Goal: Information Seeking & Learning: Compare options

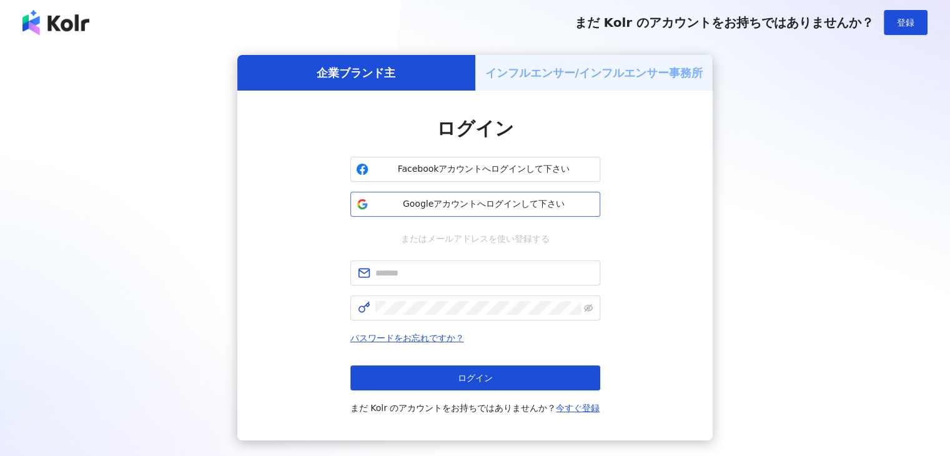
click at [433, 211] on button "Googleアカウントへログインして下さい" at bounding box center [476, 204] width 250 height 25
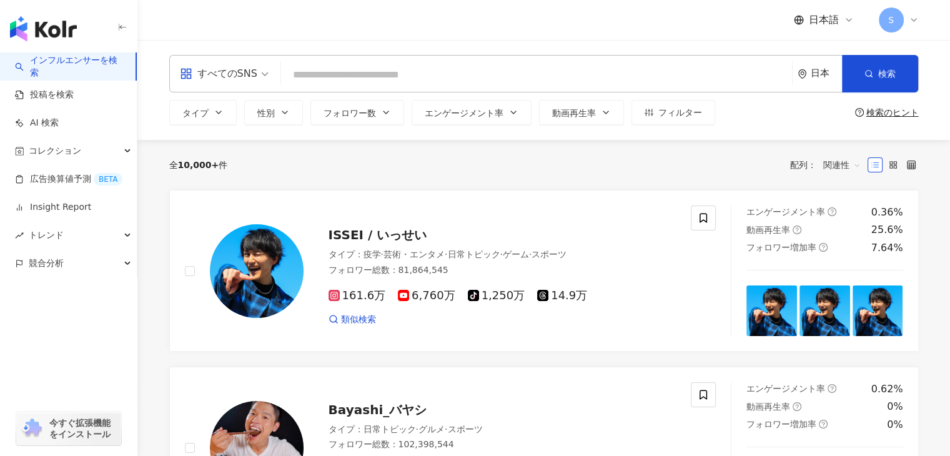
click at [845, 21] on icon at bounding box center [849, 20] width 10 height 10
click at [825, 52] on div "繁體中文" at bounding box center [835, 48] width 62 height 22
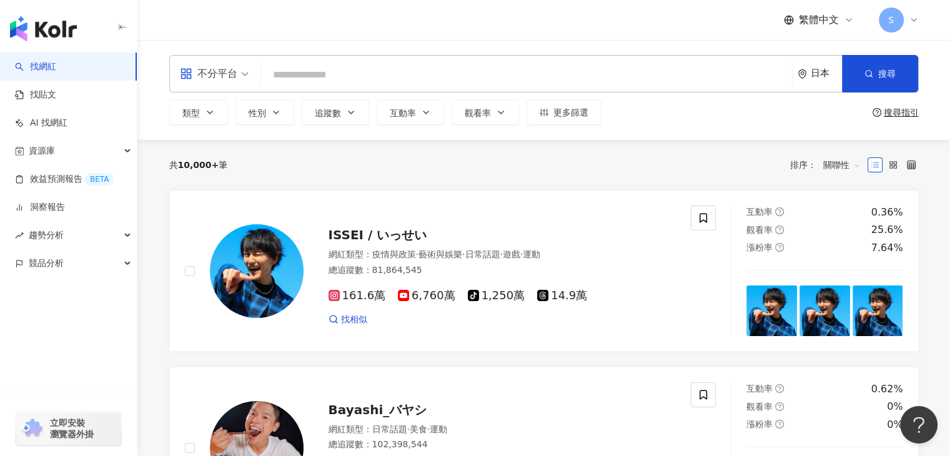
click at [240, 75] on span "不分平台" at bounding box center [214, 74] width 69 height 20
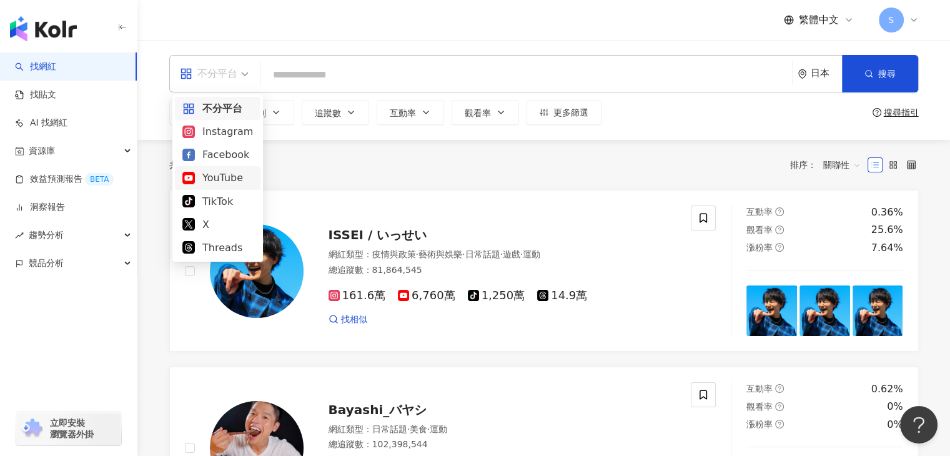
click at [224, 176] on div "YouTube" at bounding box center [217, 178] width 71 height 16
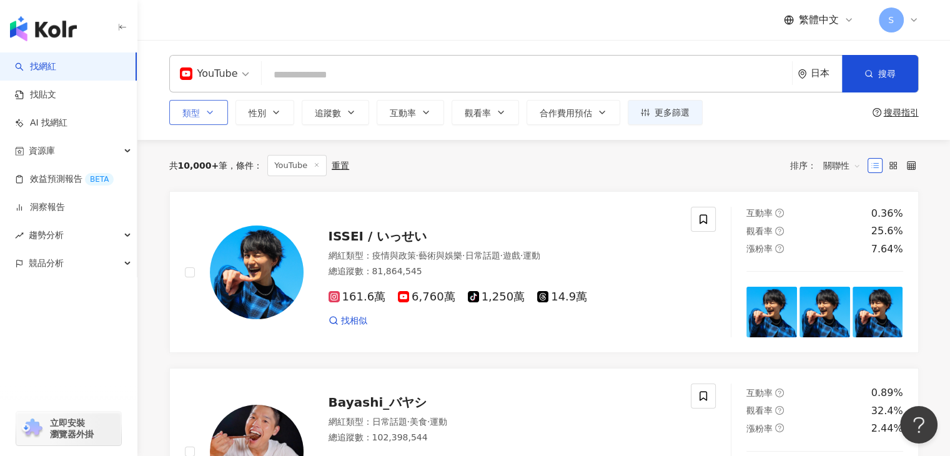
click at [216, 116] on button "類型" at bounding box center [198, 112] width 59 height 25
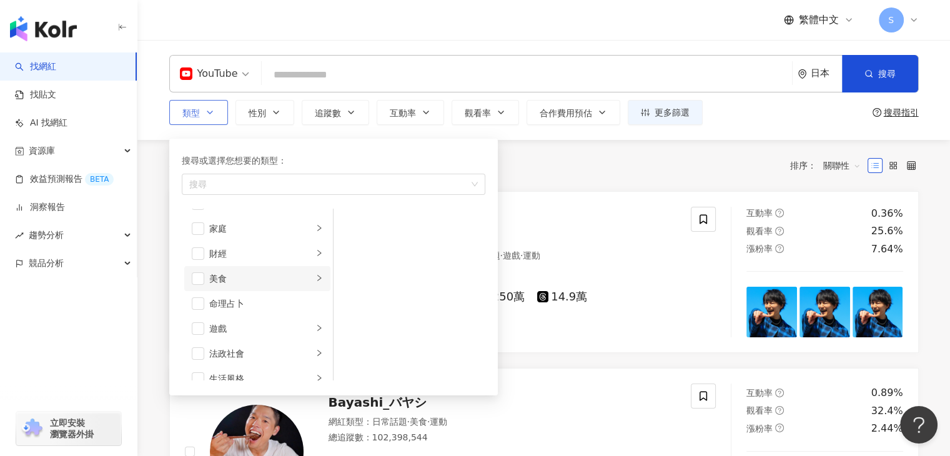
scroll to position [125, 0]
click at [314, 272] on li "美食" at bounding box center [257, 273] width 146 height 25
click at [316, 272] on icon "right" at bounding box center [319, 272] width 7 height 7
click at [201, 274] on span "button" at bounding box center [198, 273] width 12 height 12
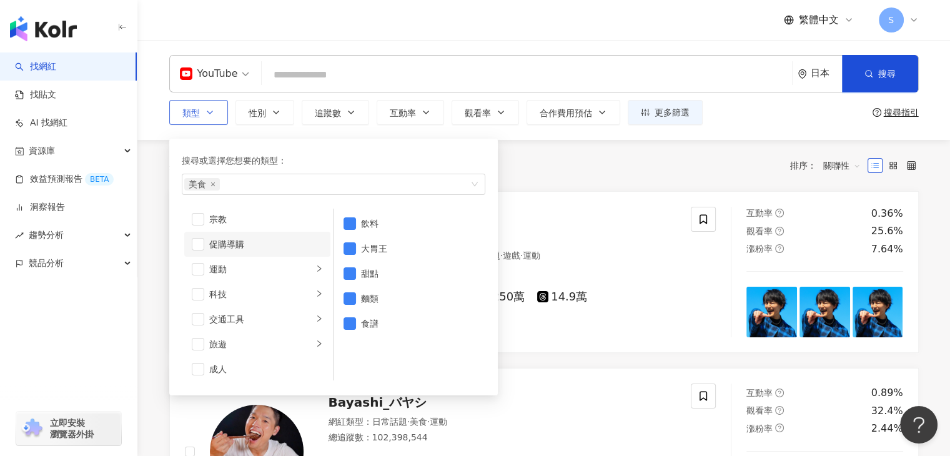
scroll to position [432, 0]
click at [197, 344] on span "button" at bounding box center [198, 341] width 12 height 12
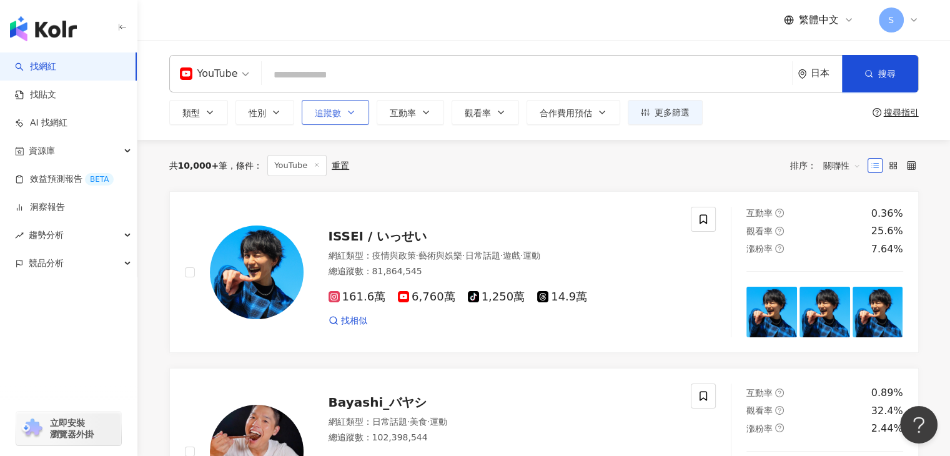
click at [352, 116] on icon "button" at bounding box center [351, 112] width 10 height 10
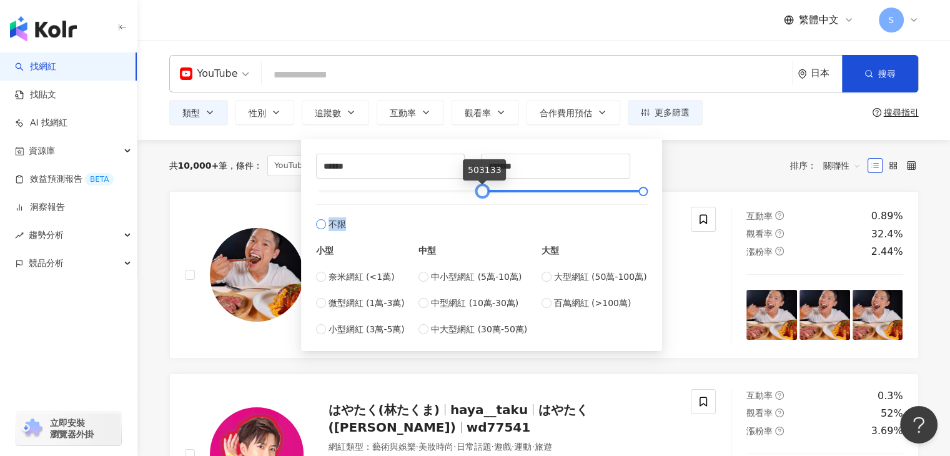
drag, startPoint x: 321, startPoint y: 191, endPoint x: 484, endPoint y: 203, distance: 163.5
click at [484, 203] on div "****** - ******* 不限 小型 奈米網紅 (<1萬) 微型網紅 (1萬-3萬) 小型網紅 (3萬-5萬) 中型 中小型網紅 (5萬-10萬) 中…" at bounding box center [481, 245] width 331 height 182
click at [742, 136] on div "YouTube 日本 搜尋 類型 性別 追蹤數 互動率 觀看率 合作費用預估 更多篩選 ****** - ******* 不限 小型 奈米網紅 (<1萬) 微…" at bounding box center [543, 90] width 813 height 100
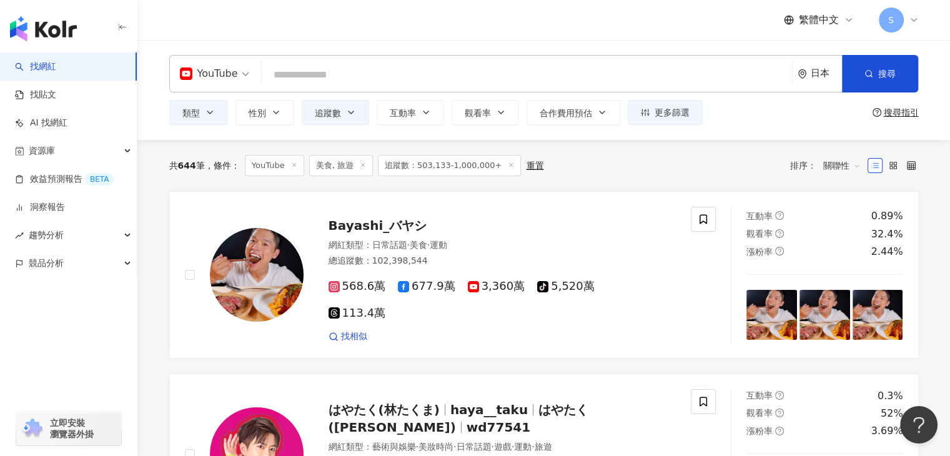
click at [825, 81] on div "日本" at bounding box center [820, 74] width 44 height 36
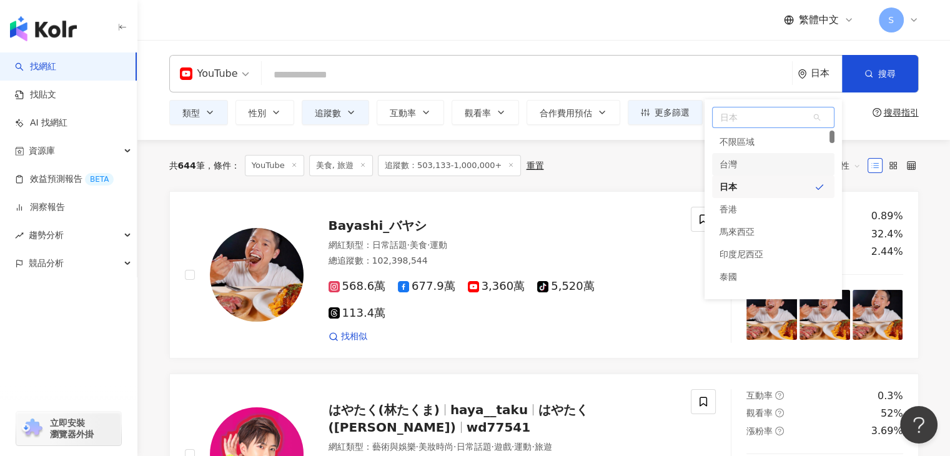
click at [760, 166] on div "台灣" at bounding box center [773, 164] width 122 height 22
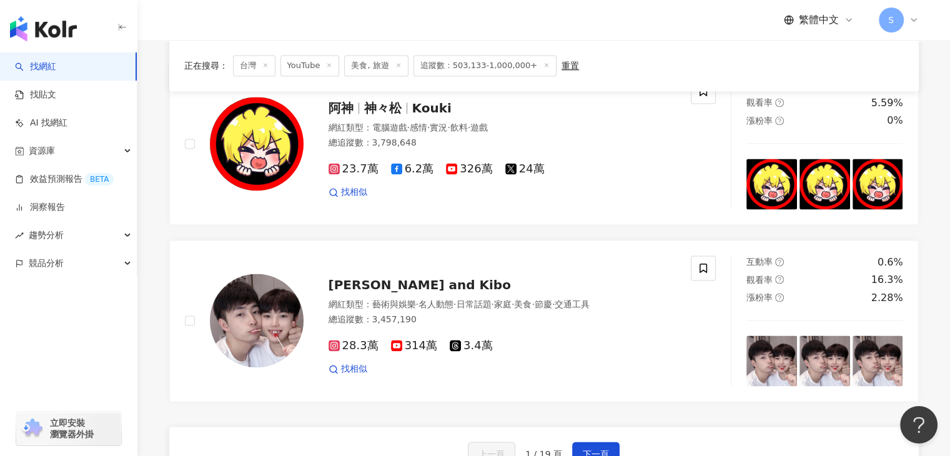
scroll to position [2123, 0]
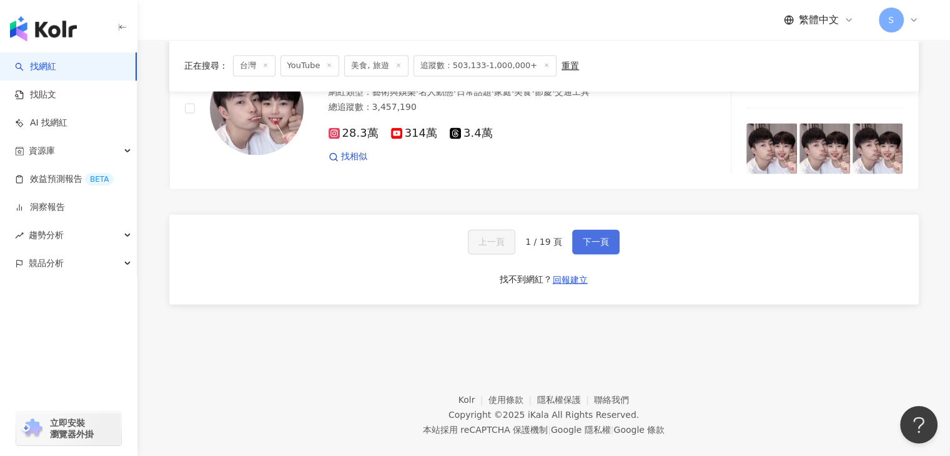
click at [588, 232] on button "下一頁" at bounding box center [595, 241] width 47 height 25
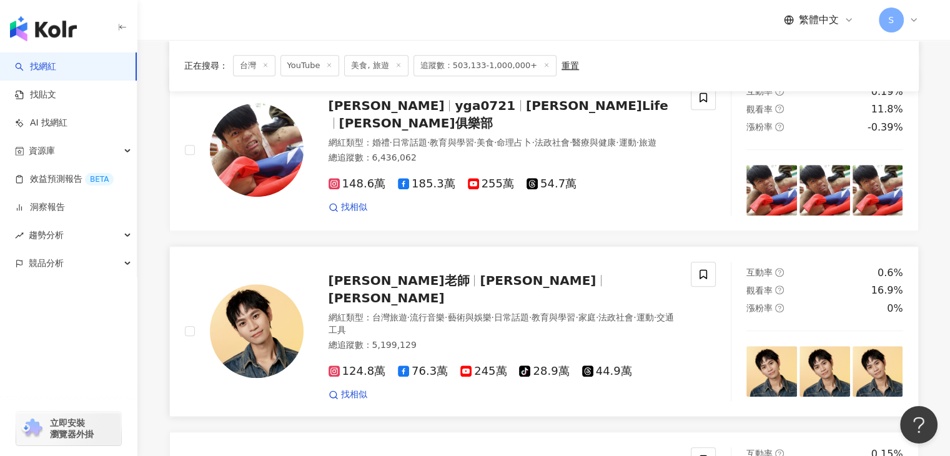
scroll to position [1191, 0]
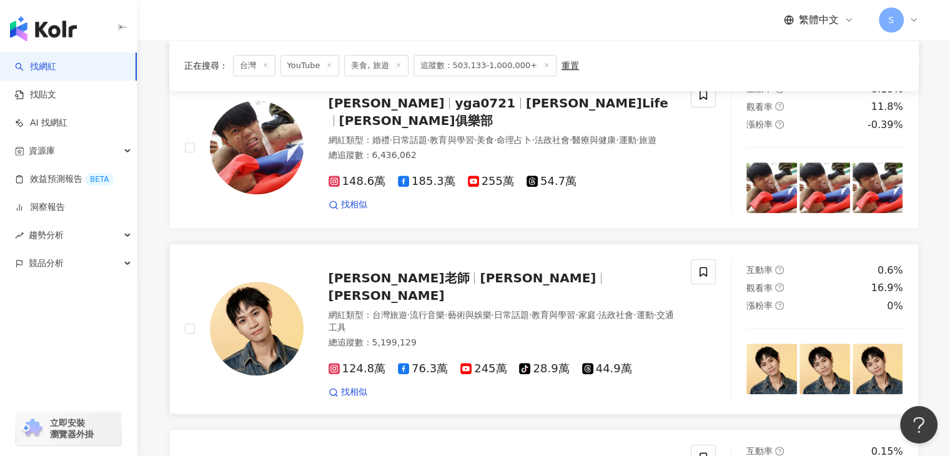
click at [445, 288] on span "王崇睿" at bounding box center [387, 295] width 116 height 15
click at [640, 176] on div "148.6萬 185.3萬 255萬 54.7萬" at bounding box center [503, 182] width 348 height 14
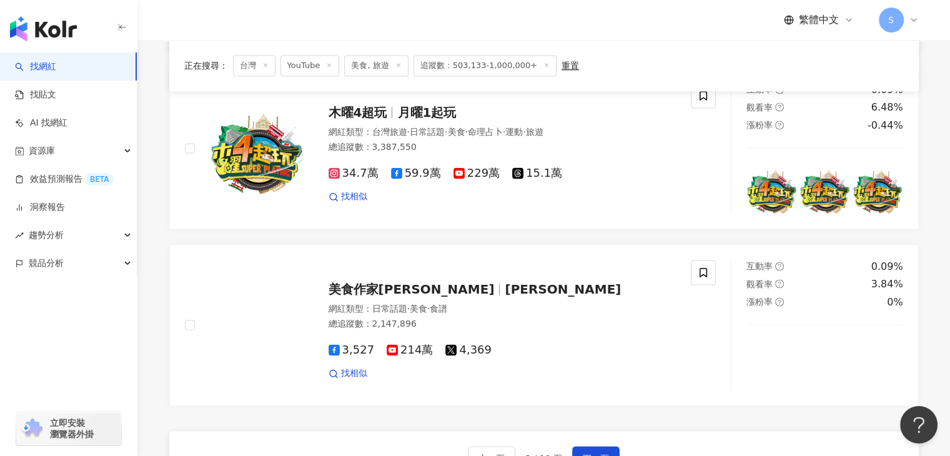
scroll to position [2066, 0]
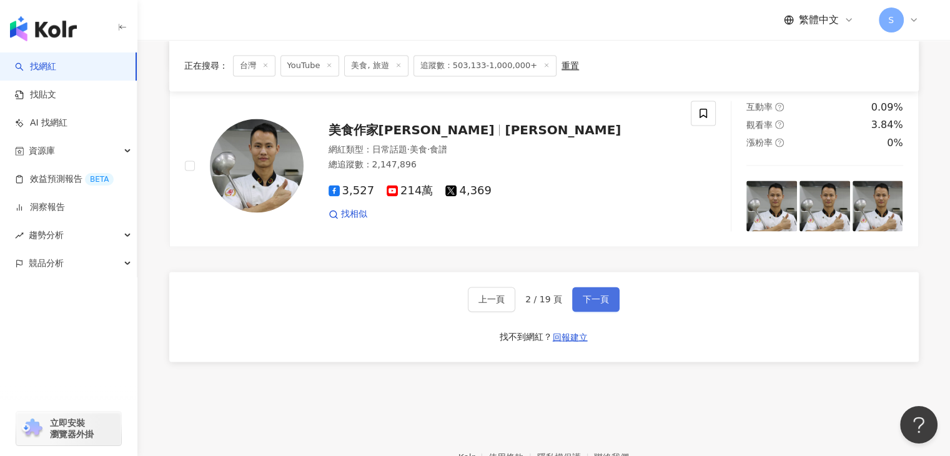
click at [604, 294] on span "下一頁" at bounding box center [596, 299] width 26 height 10
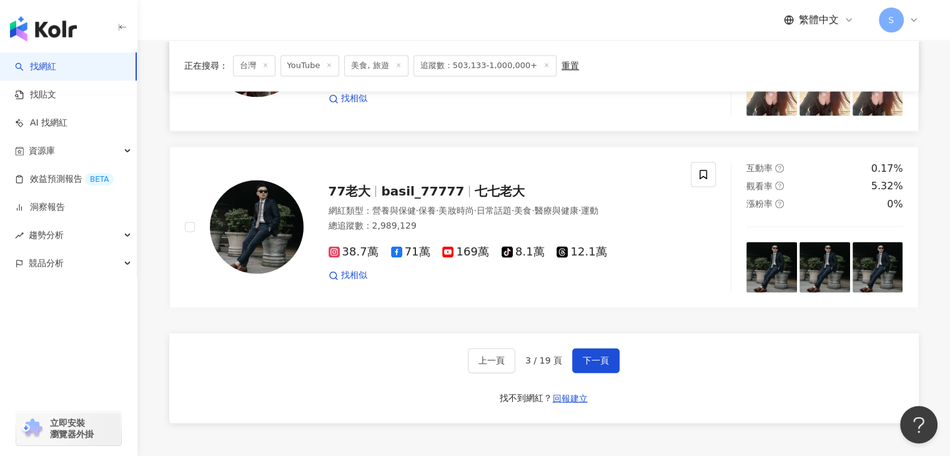
scroll to position [1873, 0]
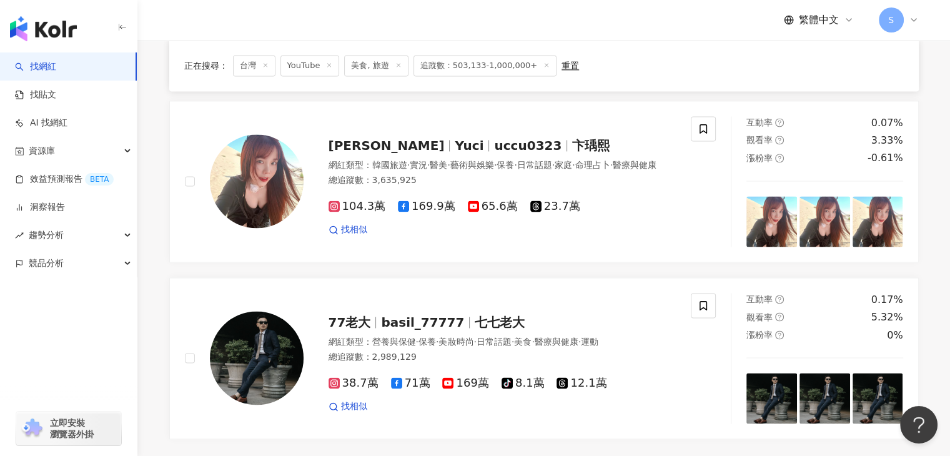
click at [474, 67] on span "追蹤數：503,133-1,000,000+" at bounding box center [486, 65] width 144 height 21
click at [562, 65] on div "重置" at bounding box center [570, 66] width 17 height 10
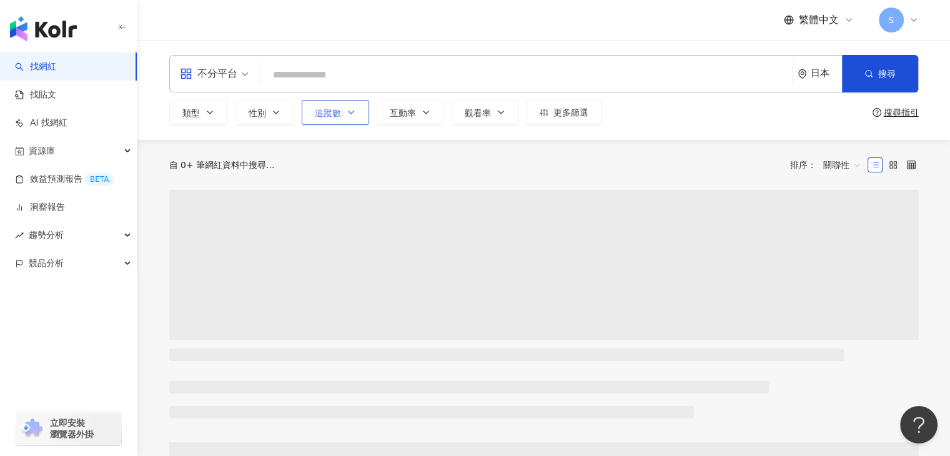
click at [336, 114] on span "追蹤數" at bounding box center [328, 113] width 26 height 10
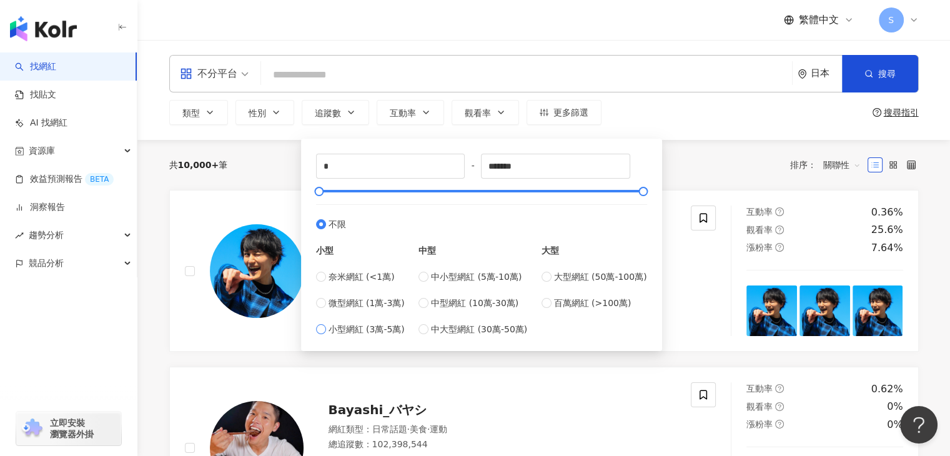
click at [327, 329] on label "小型網紅 (3萬-5萬)" at bounding box center [360, 329] width 89 height 14
type input "*****"
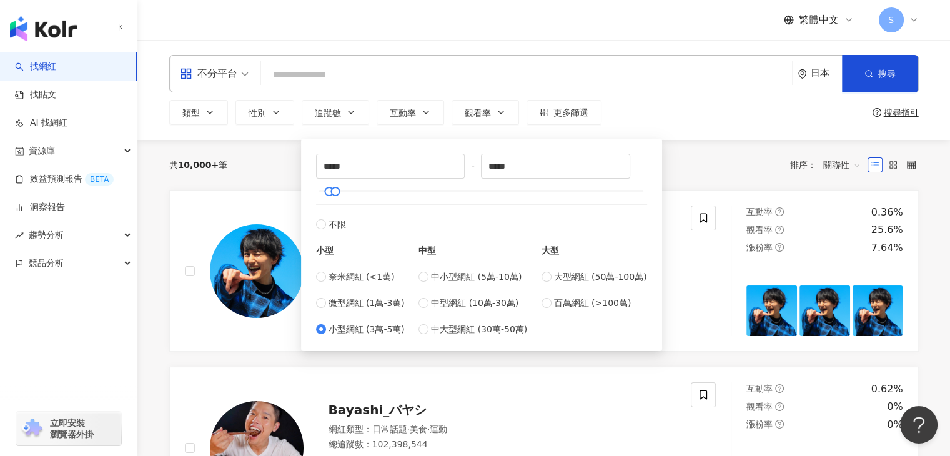
click at [419, 277] on div "小型 奈米網紅 (<1萬) 微型網紅 (1萬-3萬) 小型網紅 (3萬-5萬) 中型 中小型網紅 (5萬-10萬) 中型網紅 (10萬-30萬) 中大型網紅 …" at bounding box center [481, 283] width 331 height 105
type input "*****"
type input "******"
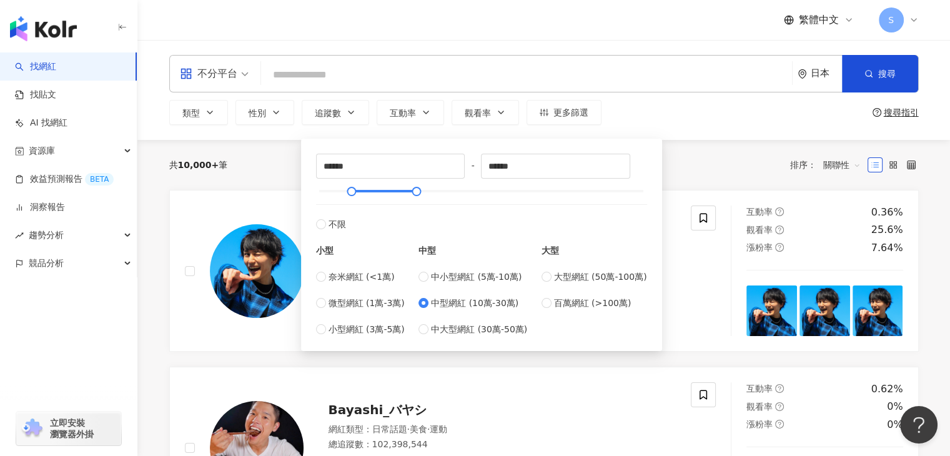
click at [699, 106] on div "類型 性別 追蹤數 互動率 觀看率 更多篩選 ****** - ****** 不限 小型 奈米網紅 (<1萬) 微型網紅 (1萬-3萬) 小型網紅 (3萬-5…" at bounding box center [544, 112] width 750 height 25
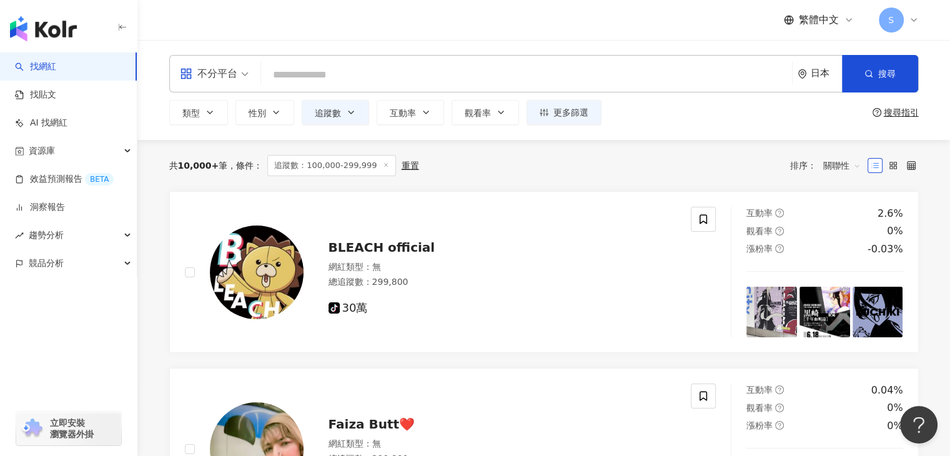
click at [820, 77] on div "日本" at bounding box center [826, 73] width 31 height 11
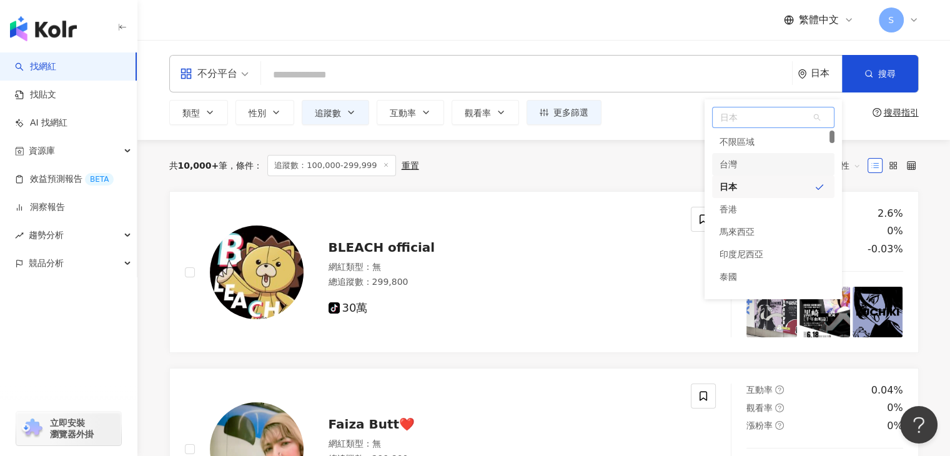
click at [748, 161] on div "台灣" at bounding box center [773, 164] width 122 height 22
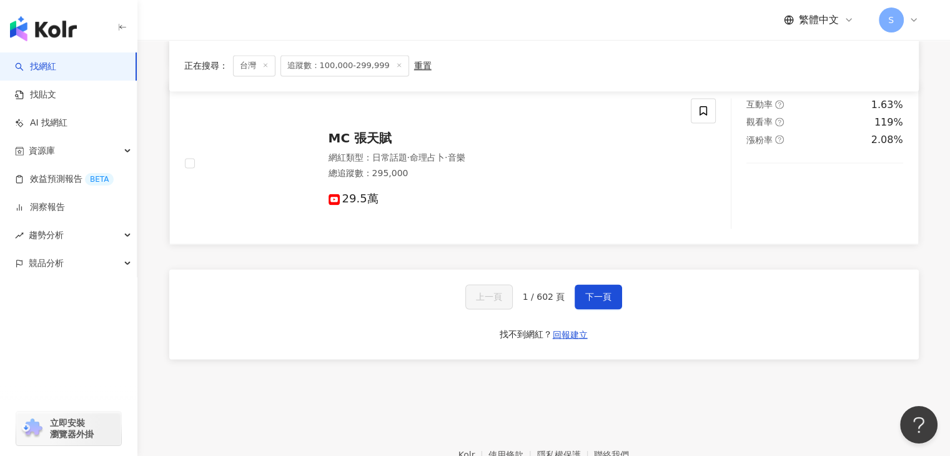
scroll to position [2123, 0]
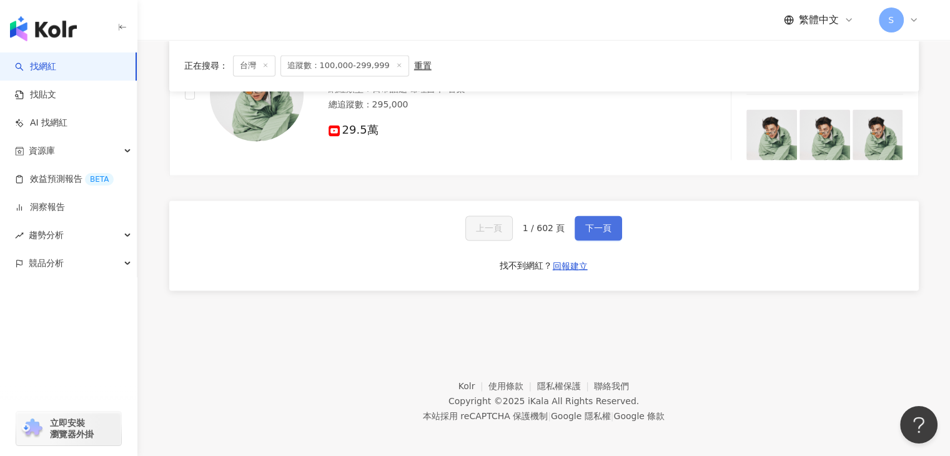
click at [603, 223] on span "下一頁" at bounding box center [598, 228] width 26 height 10
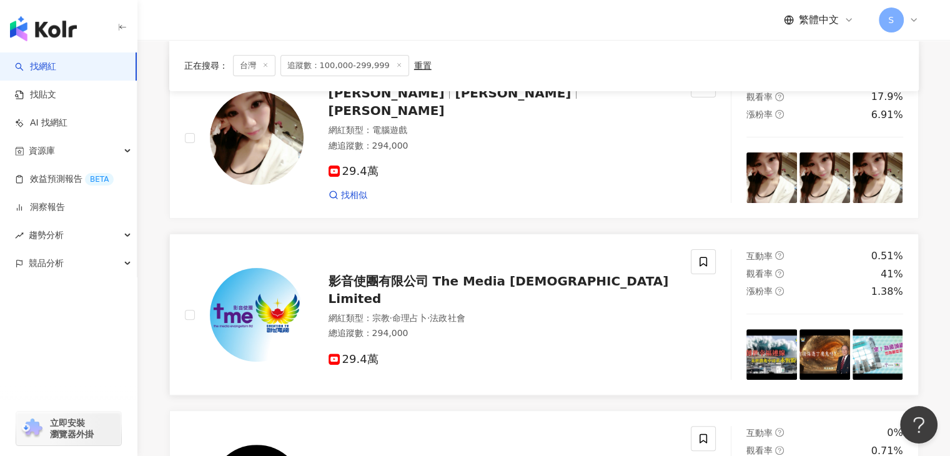
scroll to position [0, 0]
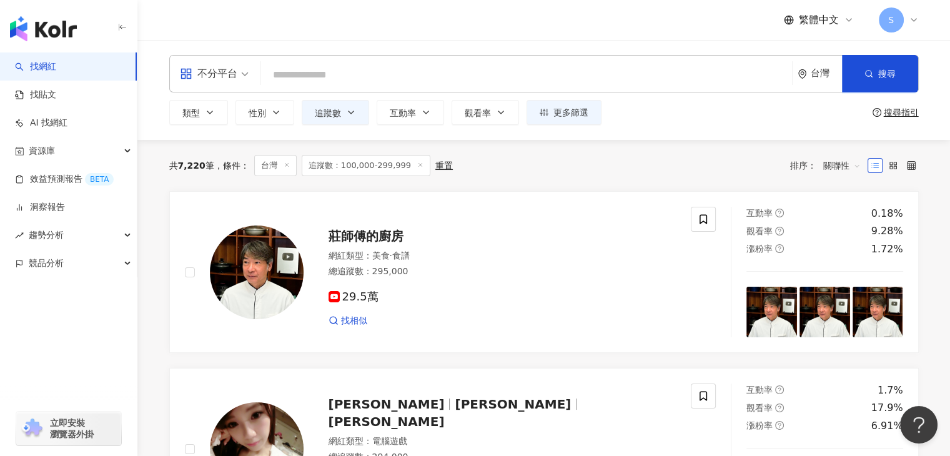
click at [371, 69] on input "search" at bounding box center [526, 75] width 521 height 24
click at [201, 103] on button "類型" at bounding box center [198, 112] width 59 height 25
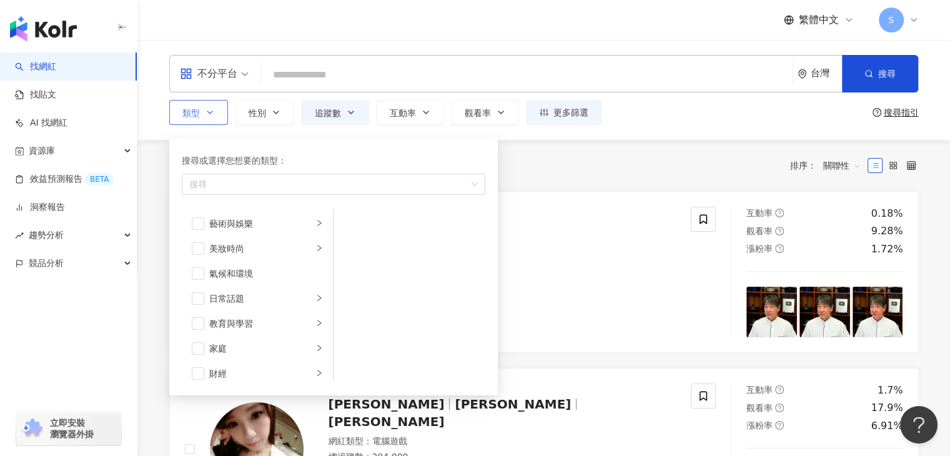
click at [205, 107] on icon "button" at bounding box center [210, 112] width 10 height 10
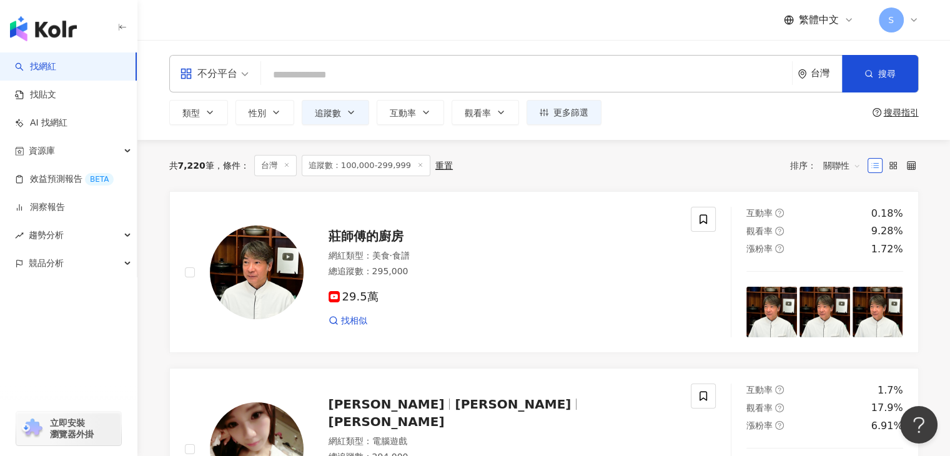
click at [257, 78] on div "不分平台 台灣 搜尋" at bounding box center [544, 73] width 750 height 37
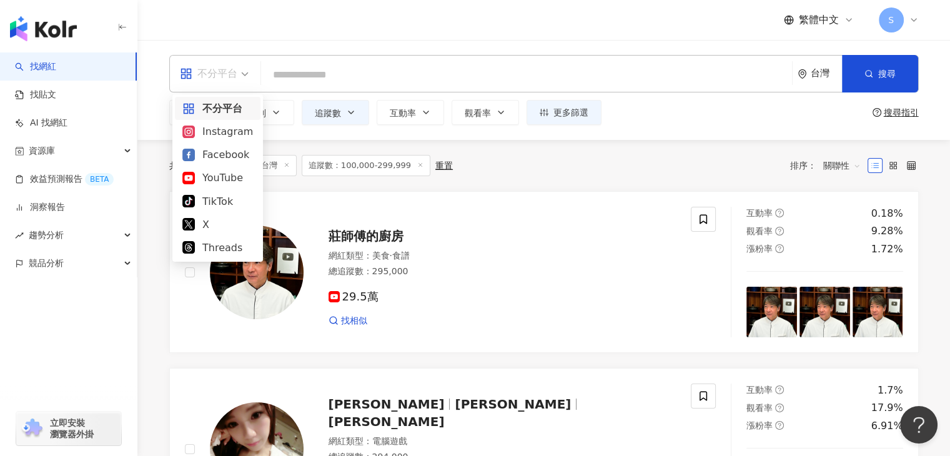
click at [245, 74] on span "不分平台" at bounding box center [214, 74] width 69 height 20
click at [227, 176] on div "YouTube" at bounding box center [217, 178] width 71 height 16
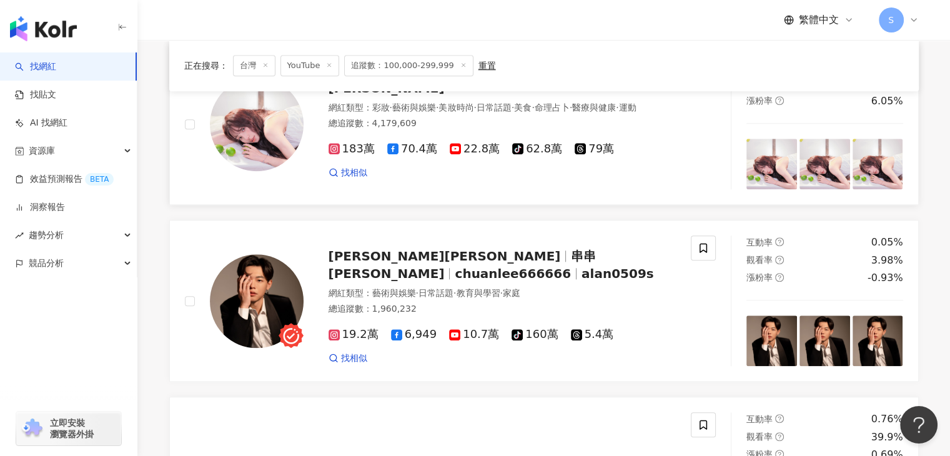
scroll to position [1312, 0]
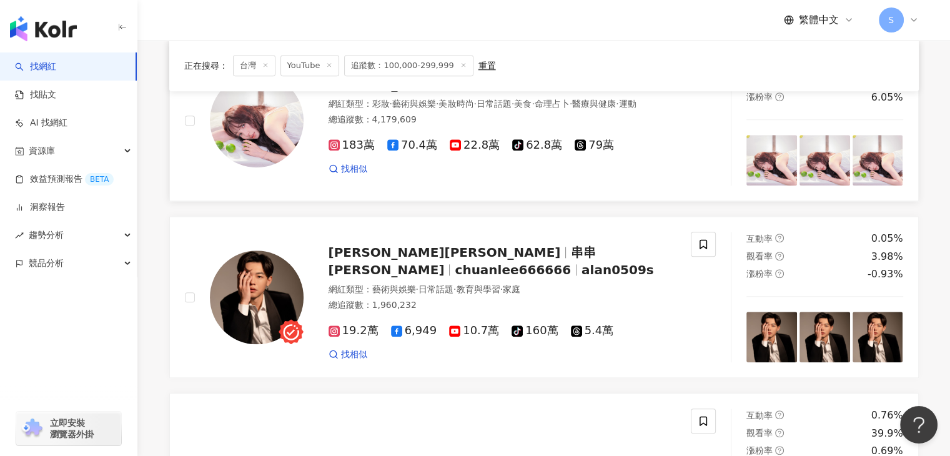
click at [649, 157] on div "183萬 70.4萬 22.8萬 tiktok-icon 62.8萬 79萬 找相似" at bounding box center [503, 152] width 348 height 46
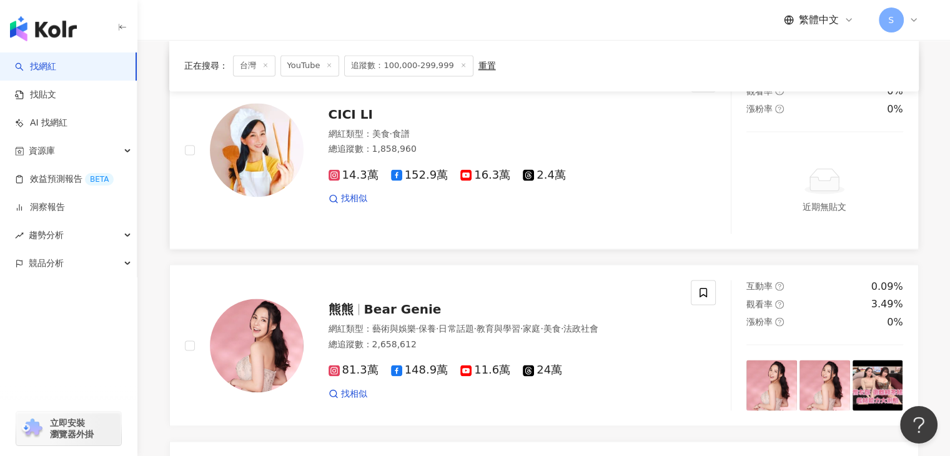
scroll to position [2187, 0]
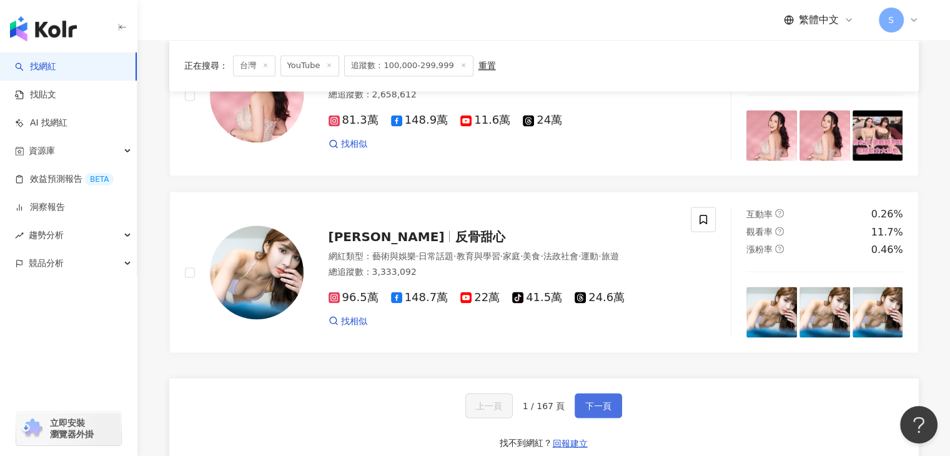
click at [597, 403] on span "下一頁" at bounding box center [598, 406] width 26 height 10
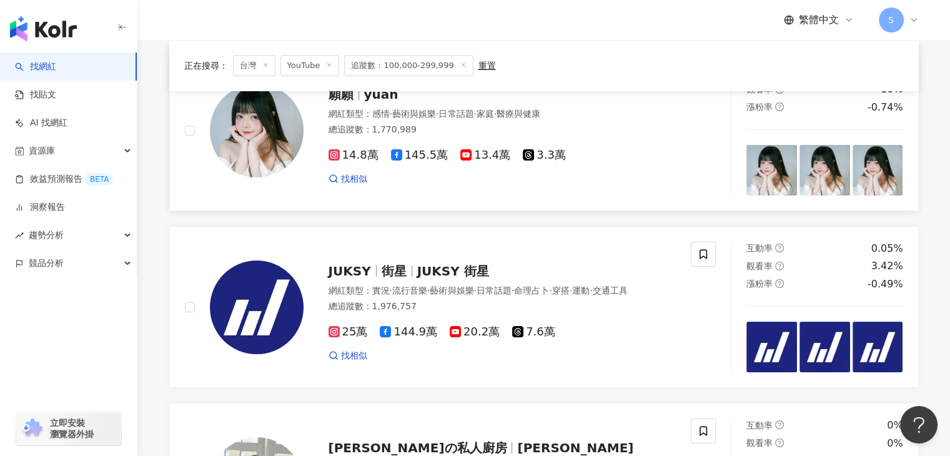
scroll to position [312, 0]
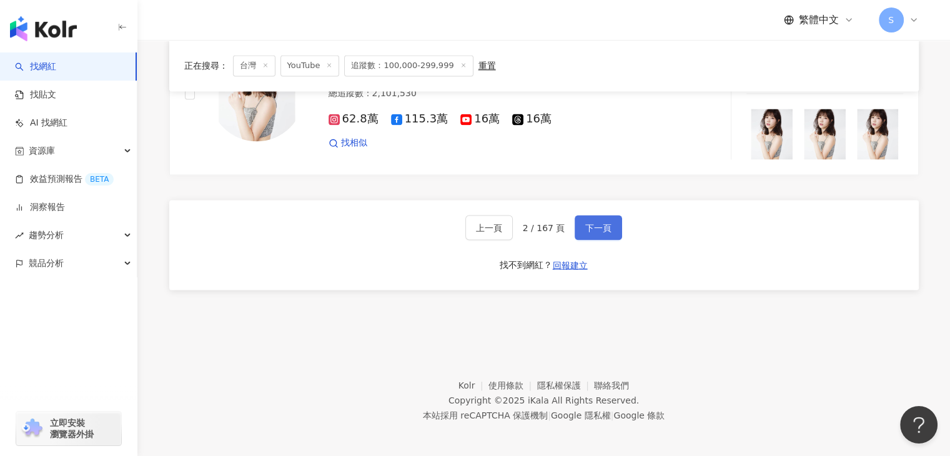
click at [597, 229] on span "下一頁" at bounding box center [598, 227] width 26 height 10
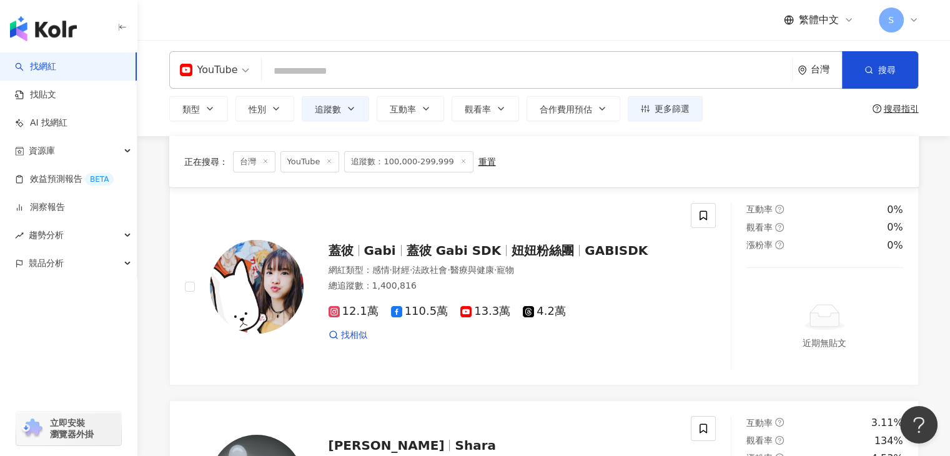
scroll to position [0, 0]
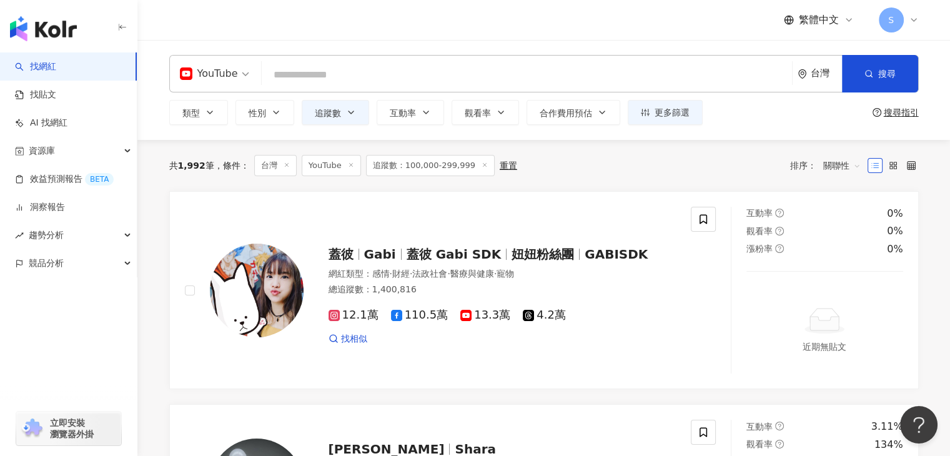
click at [320, 82] on input "search" at bounding box center [527, 75] width 521 height 24
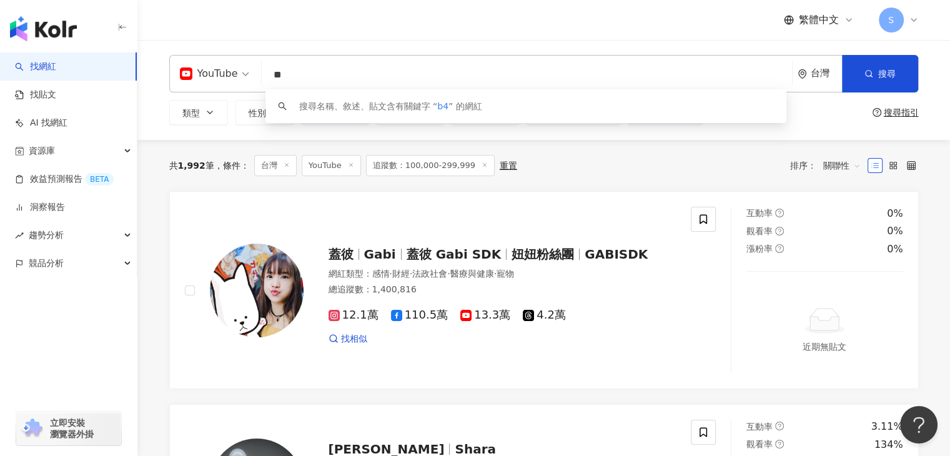
type input "*"
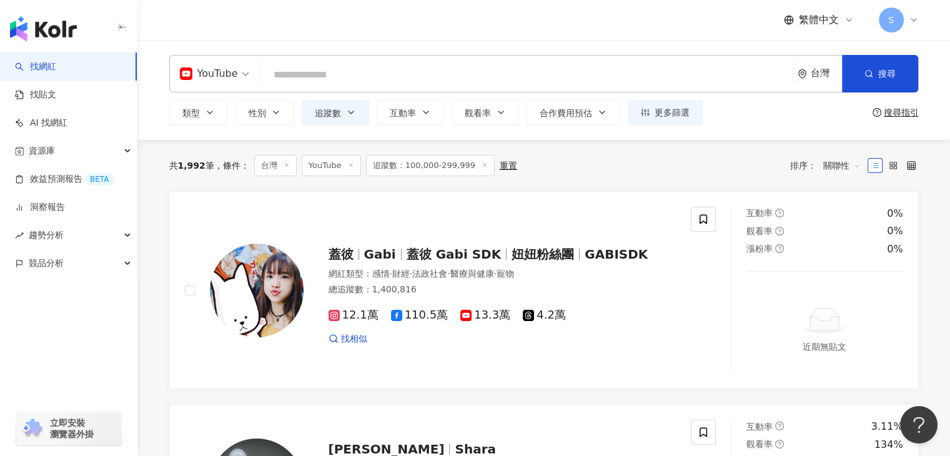
type input "*"
type input "**"
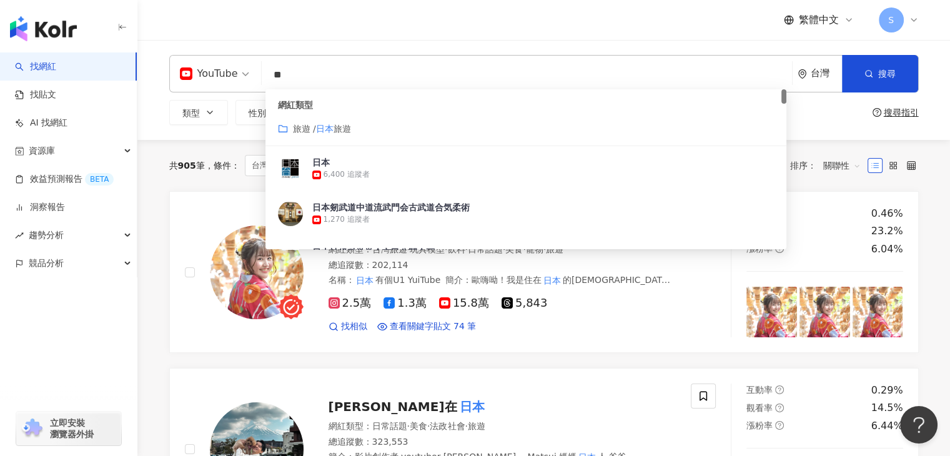
click at [440, 20] on div "繁體中文 S" at bounding box center [544, 20] width 750 height 40
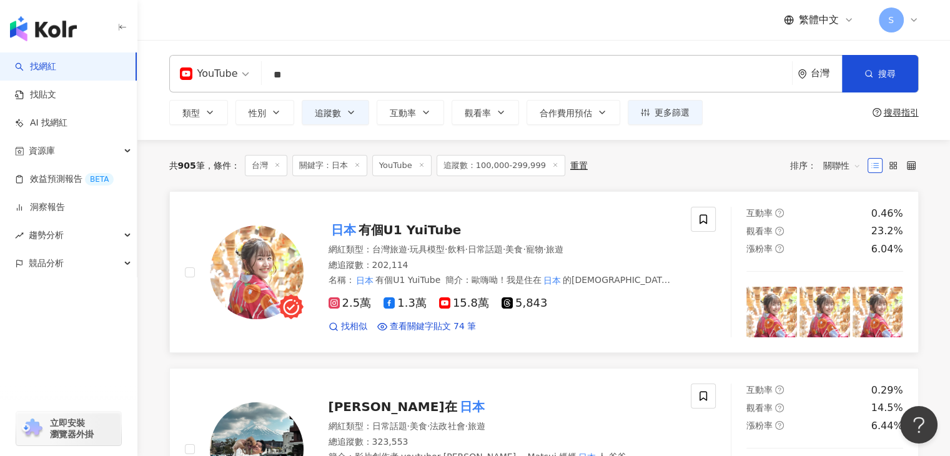
click at [404, 238] on div "[PERSON_NAME]個U1 YuiTube 網紅類型 ： 台灣旅遊 · 玩具模型 · 飲料 · 日常話題 · 美食 · 寵物 · 旅遊 總追蹤數 ： 2…" at bounding box center [490, 272] width 373 height 122
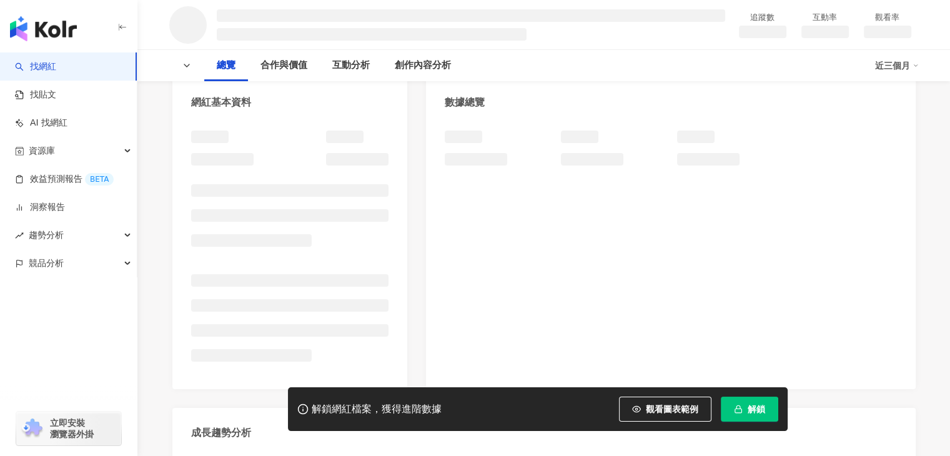
scroll to position [125, 0]
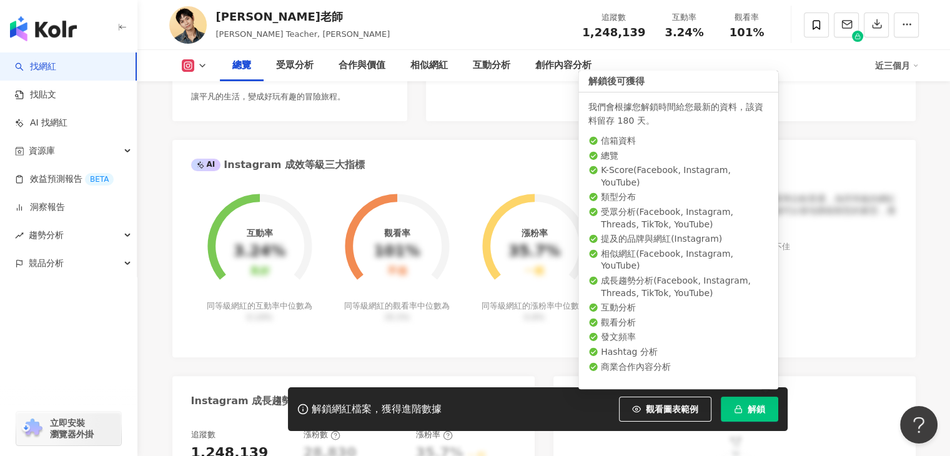
click at [752, 411] on span "解鎖" at bounding box center [756, 409] width 17 height 10
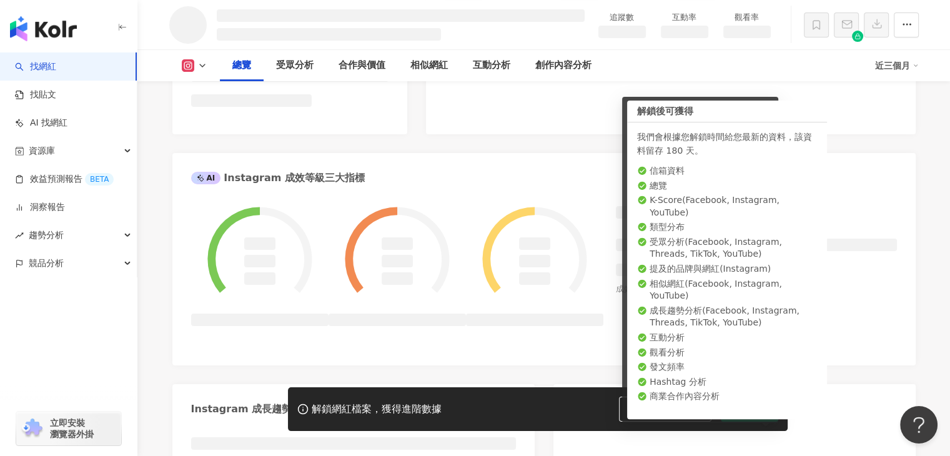
scroll to position [408, 0]
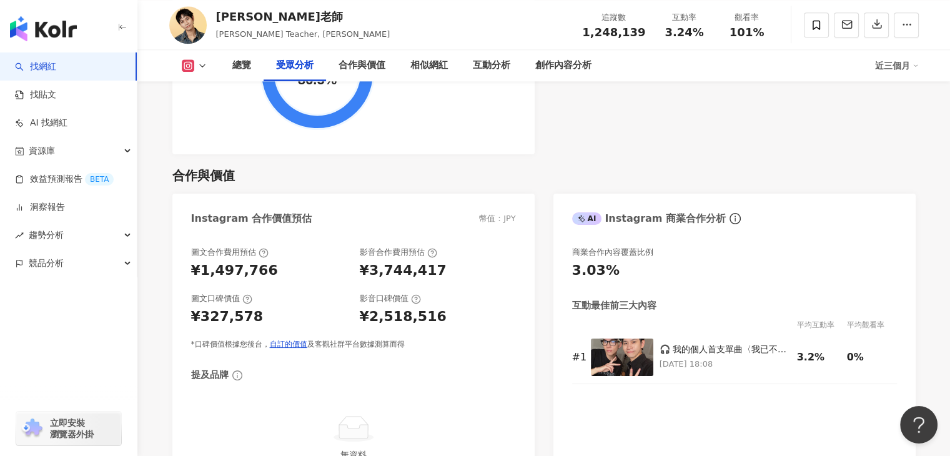
scroll to position [1625, 0]
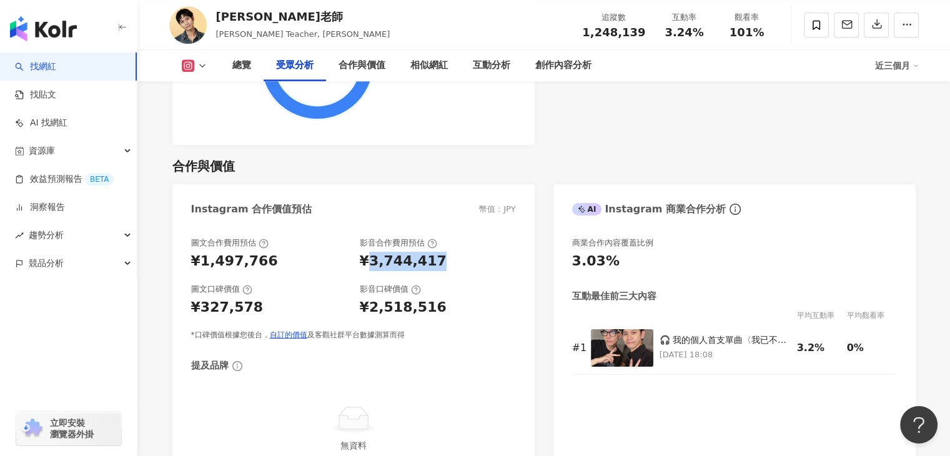
drag, startPoint x: 366, startPoint y: 244, endPoint x: 450, endPoint y: 242, distance: 83.8
click at [450, 252] on div "¥3,744,417" at bounding box center [438, 261] width 156 height 19
click at [470, 255] on div "圖文合作費用預估 ¥1,497,766 影音合作費用預估 ¥3,744,417 圖文口碑價值 ¥327,578 影音口碑價值 ¥2,518,516 *口碑價值…" at bounding box center [353, 288] width 325 height 103
drag, startPoint x: 364, startPoint y: 248, endPoint x: 446, endPoint y: 247, distance: 81.9
click at [446, 252] on div "¥3,744,417" at bounding box center [438, 261] width 156 height 19
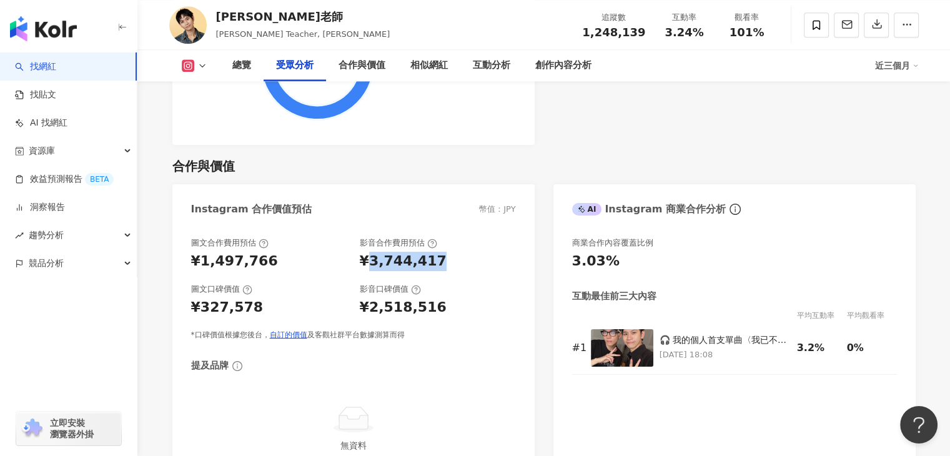
click at [469, 252] on div "¥3,744,417" at bounding box center [438, 261] width 156 height 19
drag, startPoint x: 372, startPoint y: 245, endPoint x: 433, endPoint y: 248, distance: 60.7
click at [433, 252] on div "¥3,744,417" at bounding box center [438, 261] width 156 height 19
click at [437, 252] on div "¥3,744,417" at bounding box center [438, 261] width 156 height 19
click at [424, 252] on div "¥3,744,417" at bounding box center [403, 261] width 87 height 19
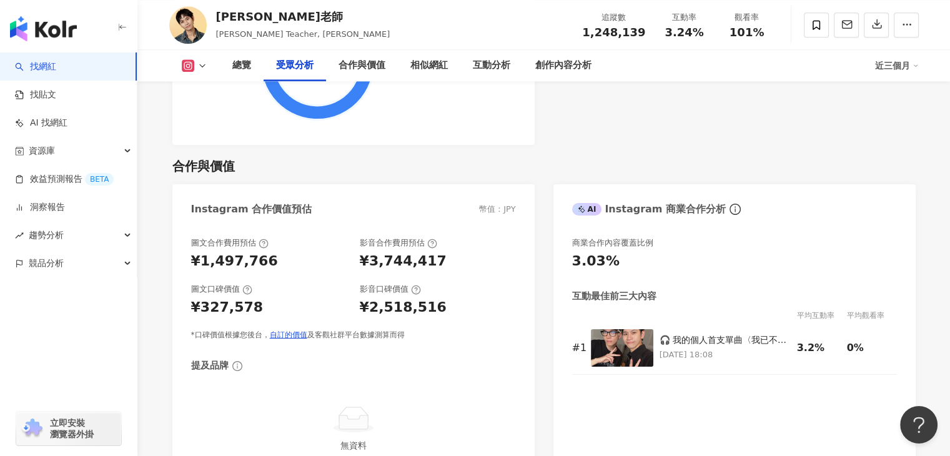
click at [416, 252] on div "¥3,744,417" at bounding box center [403, 261] width 87 height 19
click at [412, 252] on div "¥3,744,417" at bounding box center [403, 261] width 87 height 19
click at [397, 252] on div "¥3,744,417" at bounding box center [403, 261] width 87 height 19
click at [391, 252] on div "¥3,744,417" at bounding box center [403, 261] width 87 height 19
drag, startPoint x: 381, startPoint y: 247, endPoint x: 375, endPoint y: 246, distance: 6.5
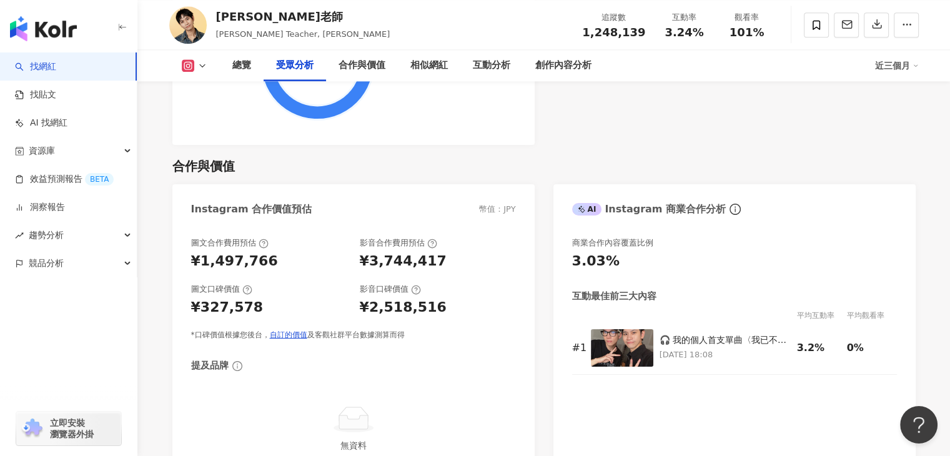
click at [380, 252] on div "¥3,744,417" at bounding box center [403, 261] width 87 height 19
click at [372, 252] on div "¥3,744,417" at bounding box center [403, 261] width 87 height 19
click at [496, 252] on div "¥3,744,417" at bounding box center [438, 261] width 156 height 19
drag, startPoint x: 502, startPoint y: 195, endPoint x: 523, endPoint y: 197, distance: 21.3
click at [522, 193] on div "Instagram 合作價值預估 幣值：JPY" at bounding box center [353, 204] width 362 height 41
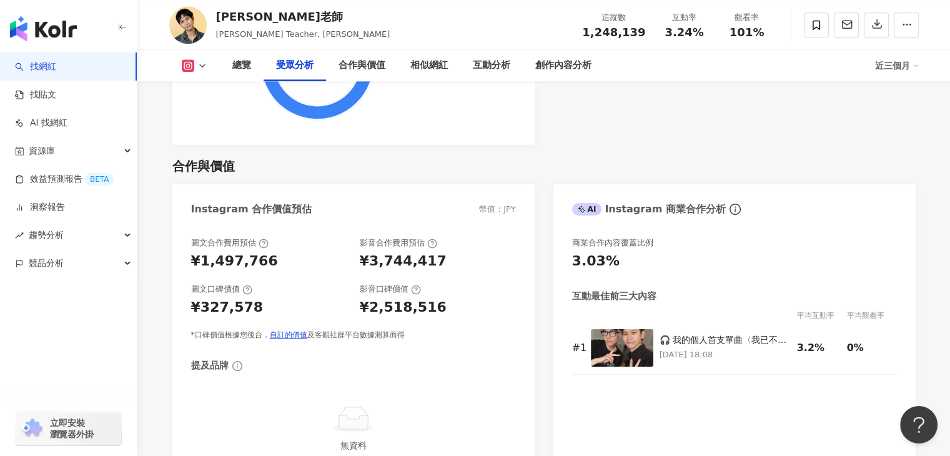
click at [522, 230] on div "圖文合作費用預估 ¥1,497,766 影音合作費用預估 ¥3,744,417 圖文口碑價值 ¥327,578 影音口碑價值 ¥2,518,516 *口碑價值…" at bounding box center [353, 358] width 362 height 266
drag, startPoint x: 368, startPoint y: 244, endPoint x: 414, endPoint y: 238, distance: 46.6
click at [414, 252] on div "¥3,744,417" at bounding box center [403, 261] width 87 height 19
click at [495, 252] on div "¥3,744,417" at bounding box center [438, 261] width 156 height 19
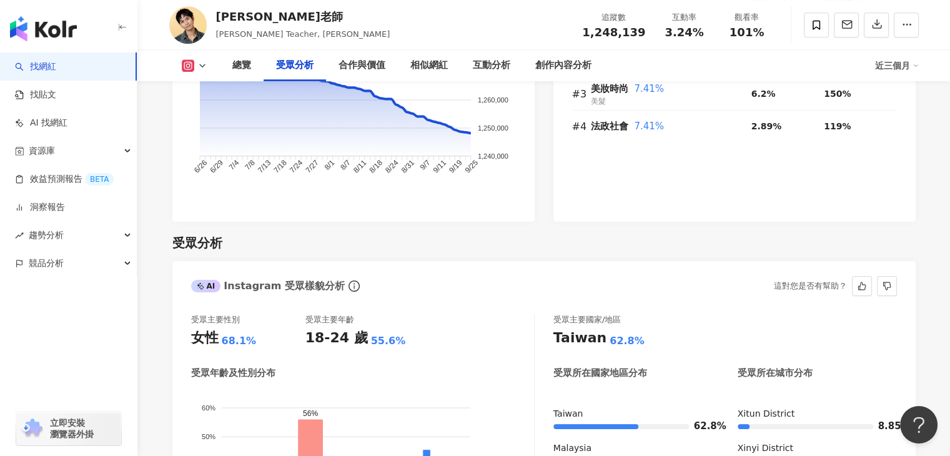
scroll to position [1062, 0]
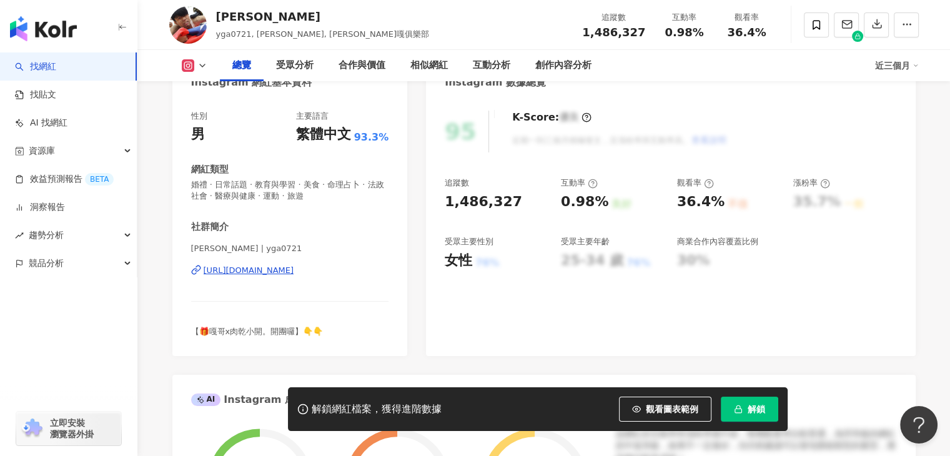
scroll to position [125, 0]
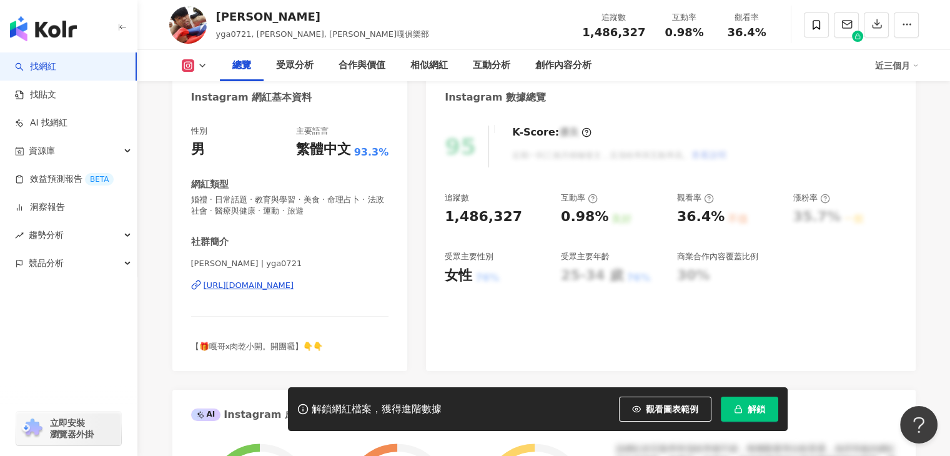
click at [773, 401] on button "解鎖" at bounding box center [749, 409] width 57 height 25
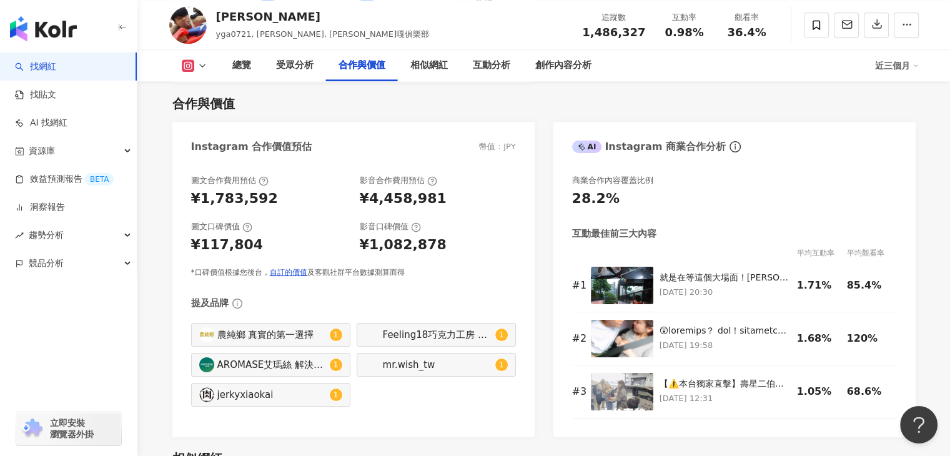
scroll to position [1687, 0]
drag, startPoint x: 367, startPoint y: 181, endPoint x: 447, endPoint y: 191, distance: 79.9
click at [447, 191] on div "圖文合作費用預估 ¥1,783,592 影音合作費用預估 ¥4,458,981 圖文口碑價值 ¥117,804 影音口碑價值 ¥1,082,878 *口碑價值…" at bounding box center [353, 226] width 325 height 103
click at [495, 194] on div "圖文合作費用預估 ¥1,783,592 影音合作費用預估 ¥4,458,981 圖文口碑價值 ¥117,804 影音口碑價值 ¥1,082,878 *口碑價值…" at bounding box center [353, 226] width 325 height 103
drag, startPoint x: 370, startPoint y: 186, endPoint x: 435, endPoint y: 188, distance: 65.0
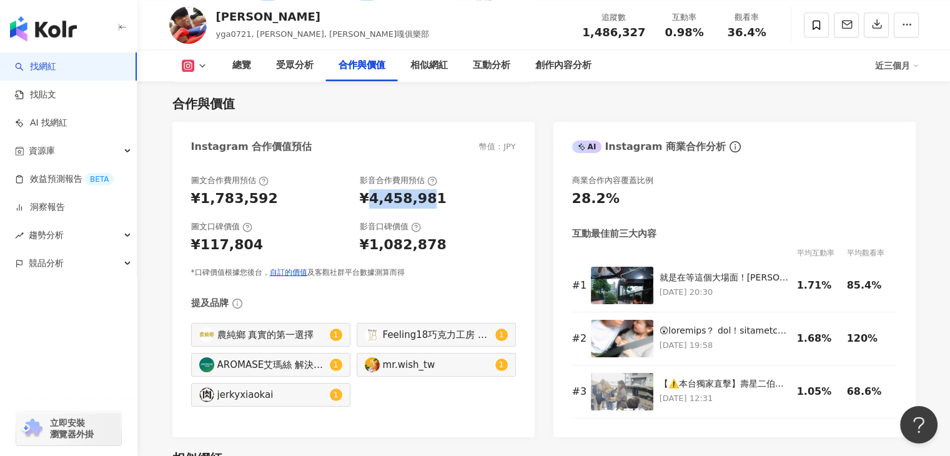
click at [432, 189] on div "¥4,458,981" at bounding box center [403, 198] width 87 height 19
click at [458, 189] on div "¥4,458,981" at bounding box center [438, 198] width 156 height 19
drag, startPoint x: 430, startPoint y: 180, endPoint x: 420, endPoint y: 182, distance: 10.2
click at [427, 189] on div "¥4,458,981" at bounding box center [403, 198] width 87 height 19
click at [419, 189] on div "¥4,458,981" at bounding box center [403, 198] width 87 height 19
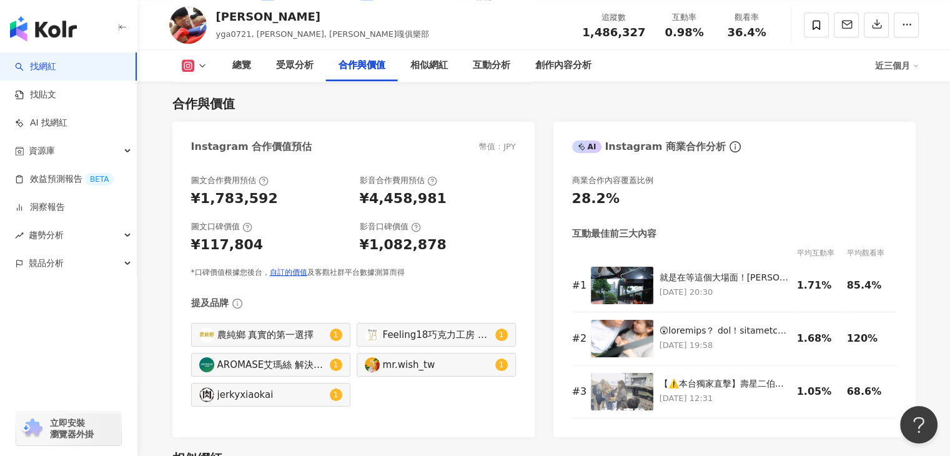
click at [413, 189] on div "¥4,458,981" at bounding box center [403, 198] width 87 height 19
click at [402, 189] on div "¥4,458,981" at bounding box center [403, 198] width 87 height 19
click at [391, 189] on div "¥4,458,981" at bounding box center [403, 198] width 87 height 19
click at [384, 189] on div "¥4,458,981" at bounding box center [403, 198] width 87 height 19
click at [372, 189] on div "¥4,458,981" at bounding box center [403, 198] width 87 height 19
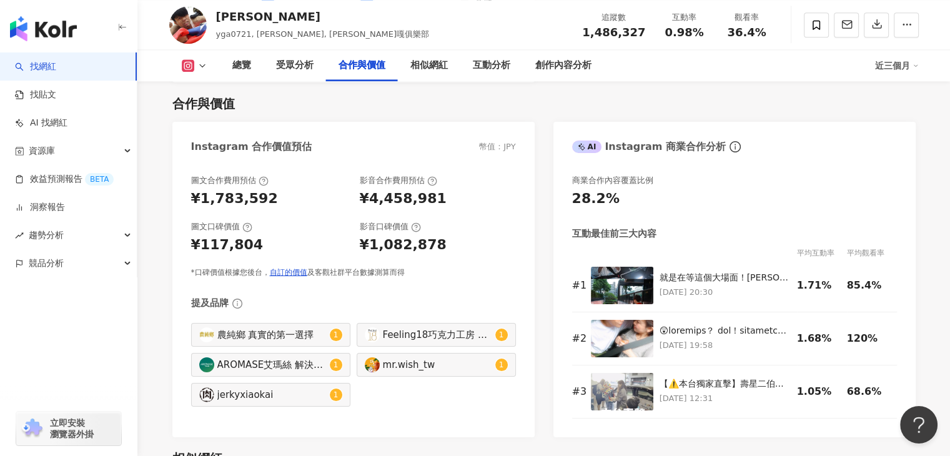
click at [505, 189] on div "¥4,458,981" at bounding box center [438, 198] width 156 height 19
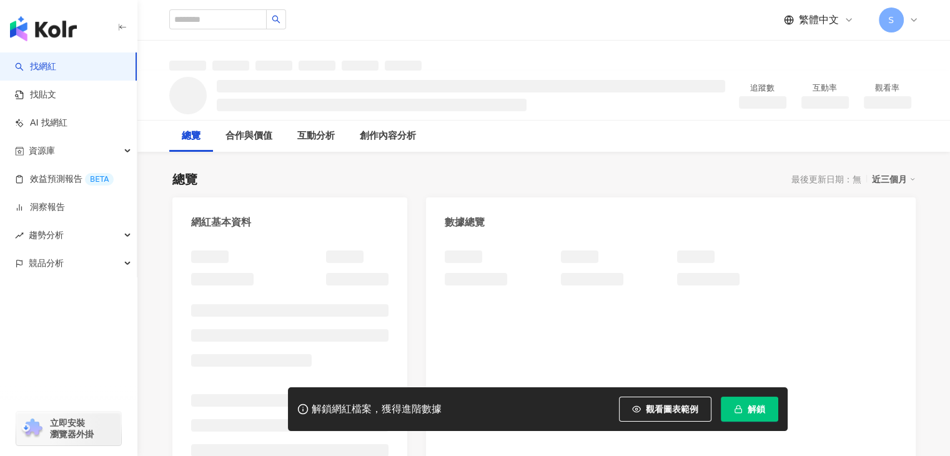
click at [763, 407] on span "解鎖" at bounding box center [756, 409] width 17 height 10
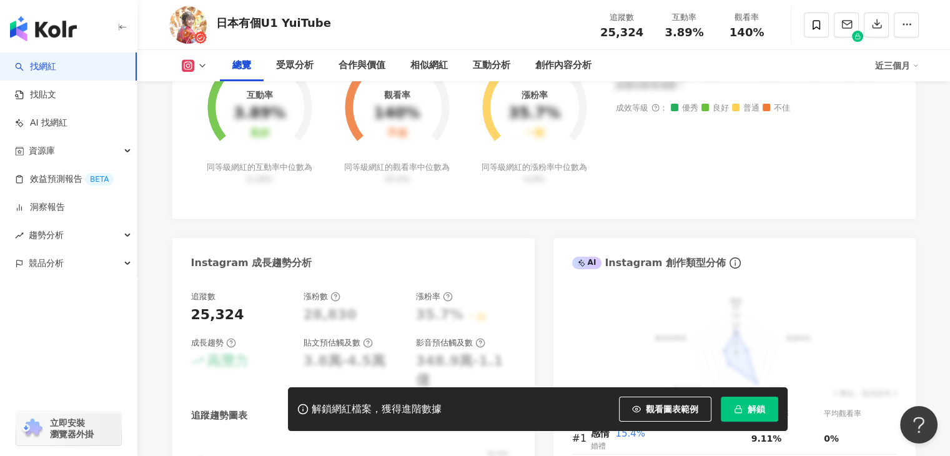
scroll to position [687, 0]
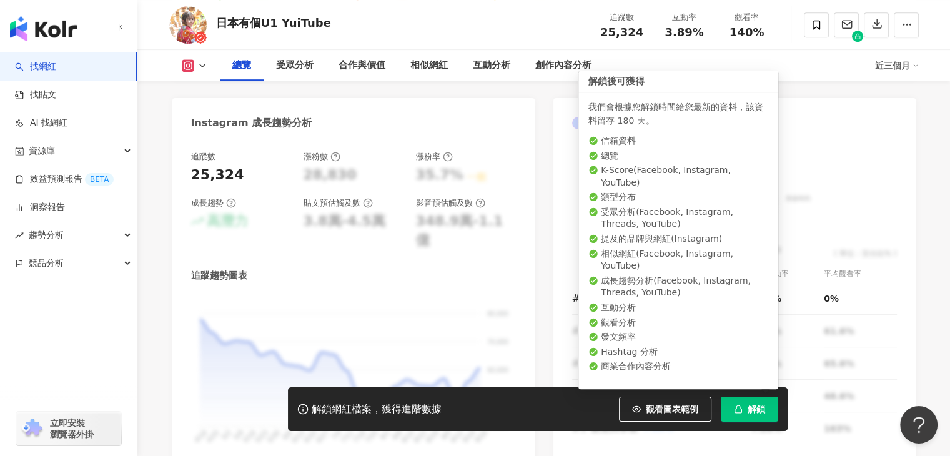
click at [769, 400] on button "解鎖" at bounding box center [749, 409] width 57 height 25
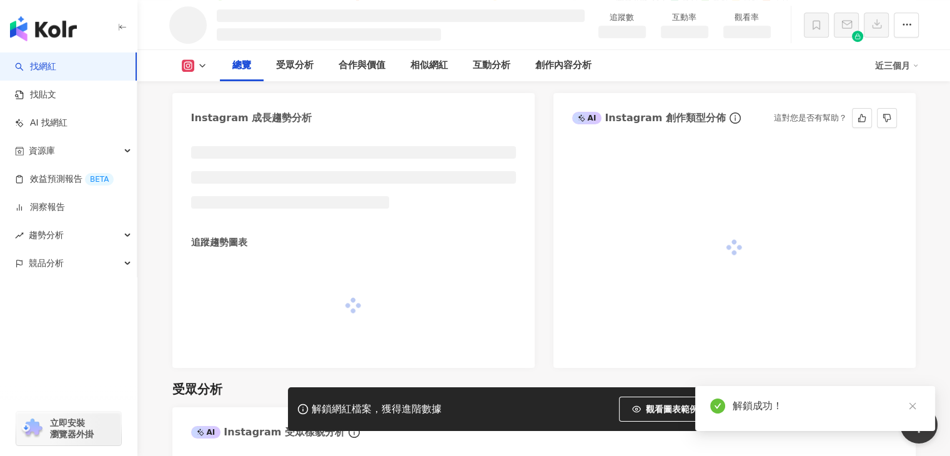
scroll to position [659, 0]
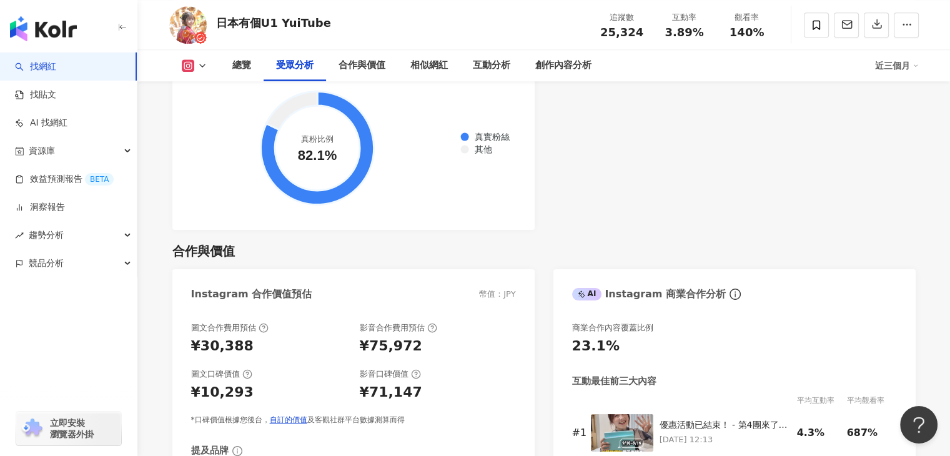
scroll to position [1742, 0]
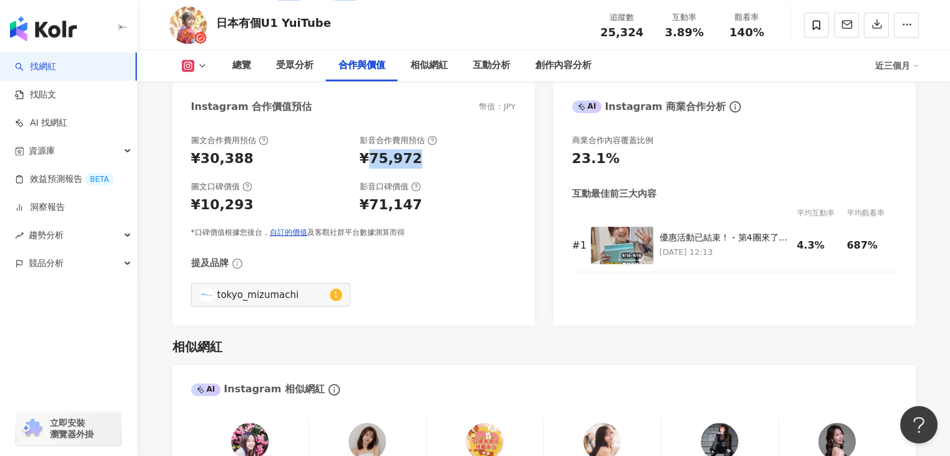
drag, startPoint x: 367, startPoint y: 161, endPoint x: 429, endPoint y: 156, distance: 61.5
click at [429, 156] on div "¥75,972" at bounding box center [438, 158] width 156 height 19
click at [503, 183] on div "影音口碑價值" at bounding box center [438, 186] width 156 height 11
drag, startPoint x: 365, startPoint y: 160, endPoint x: 408, endPoint y: 160, distance: 43.1
click at [408, 160] on div "¥75,972" at bounding box center [391, 158] width 62 height 19
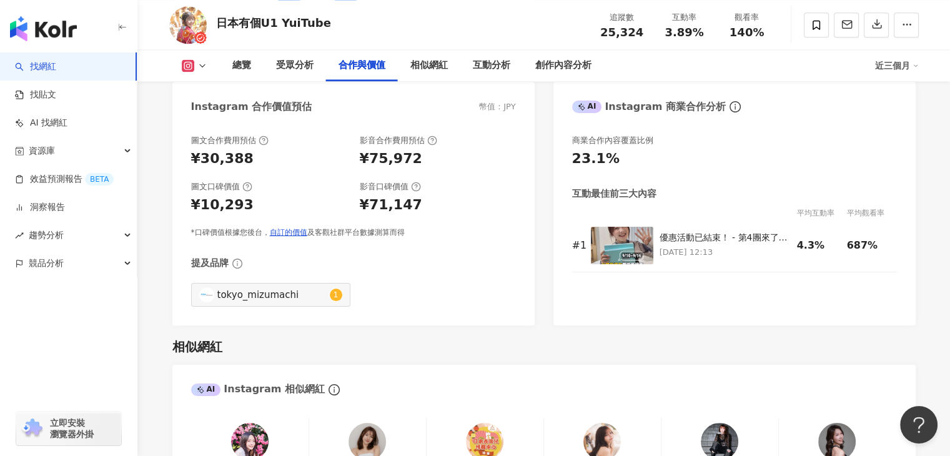
click at [471, 174] on div "圖文合作費用預估 ¥30,388 影音合作費用預估 ¥75,972 圖文口碑價值 ¥10,293 影音口碑價值 ¥71,147 *口碑價值根據您後台， 自訂的…" at bounding box center [353, 186] width 325 height 103
drag, startPoint x: 366, startPoint y: 211, endPoint x: 428, endPoint y: 201, distance: 63.2
click at [428, 201] on div "¥71,147" at bounding box center [438, 205] width 156 height 19
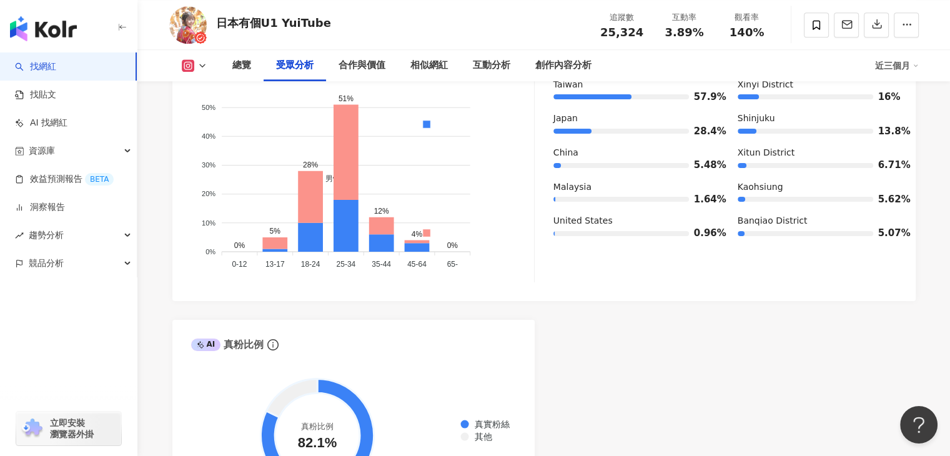
scroll to position [1242, 0]
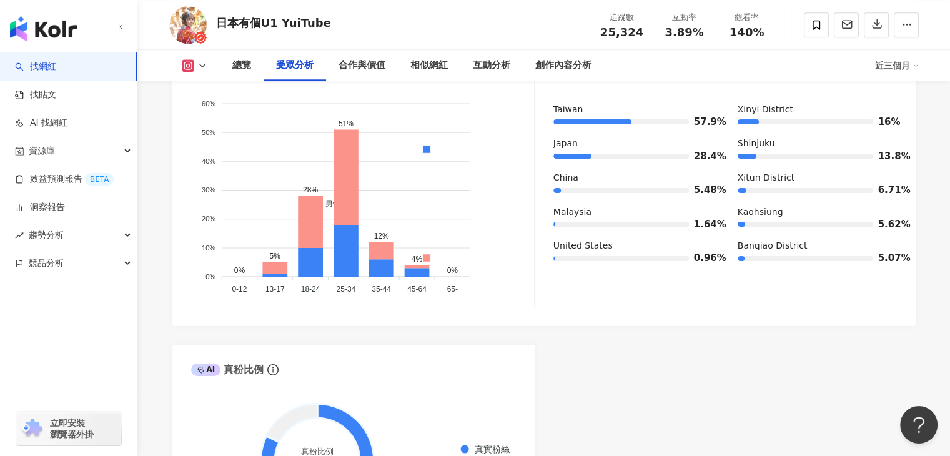
click at [564, 357] on div "AI Instagram 受眾樣貌分析 受眾主要性別 女性 62.4% 受眾主要年齡 25-34 歲 50.4% 受眾年齡及性別分布 男性 女性 60% 60…" at bounding box center [544, 249] width 744 height 585
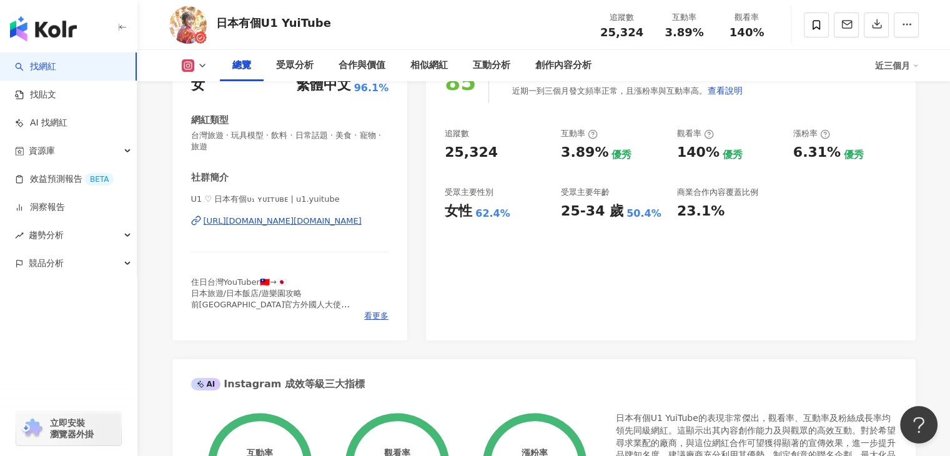
scroll to position [0, 0]
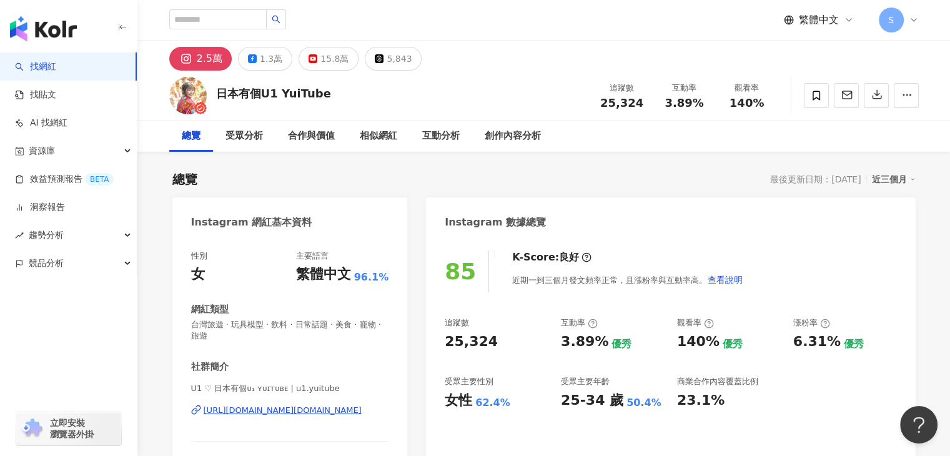
scroll to position [680, 0]
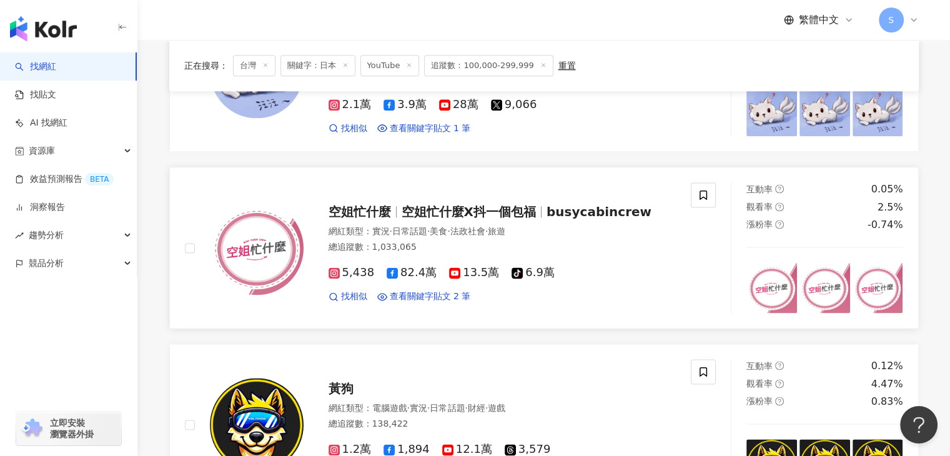
scroll to position [1937, 0]
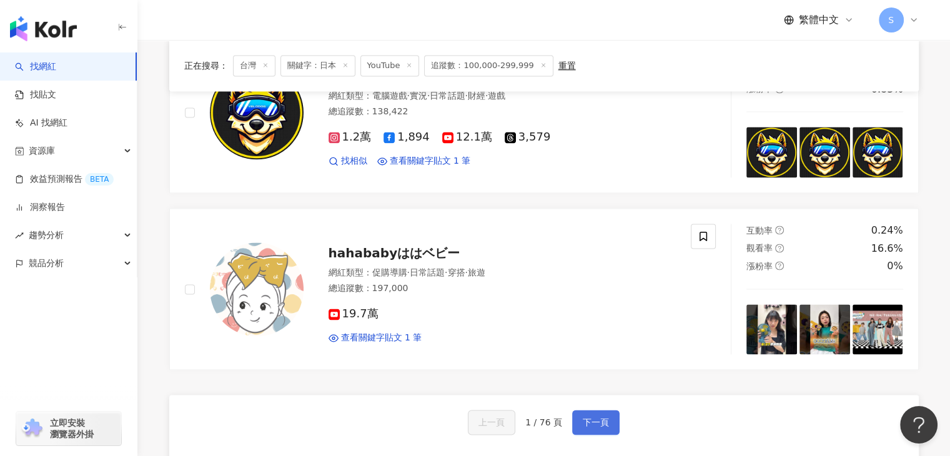
click at [597, 419] on span "下一頁" at bounding box center [596, 422] width 26 height 10
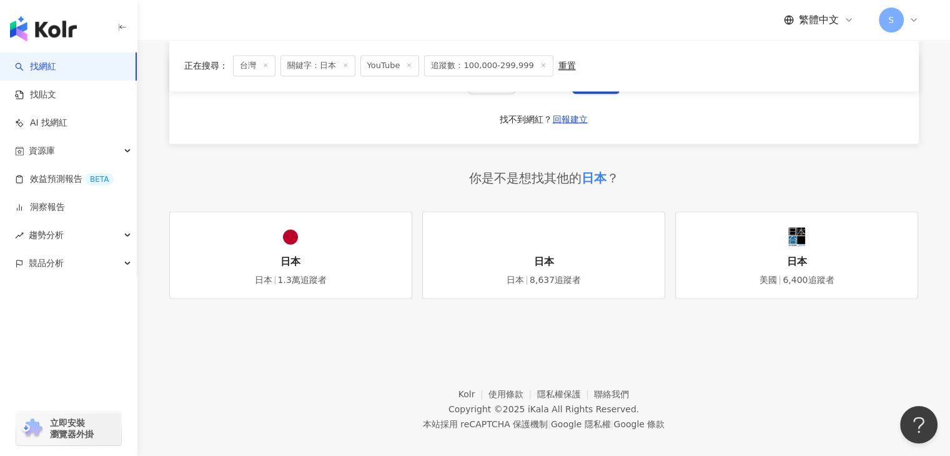
scroll to position [2091, 0]
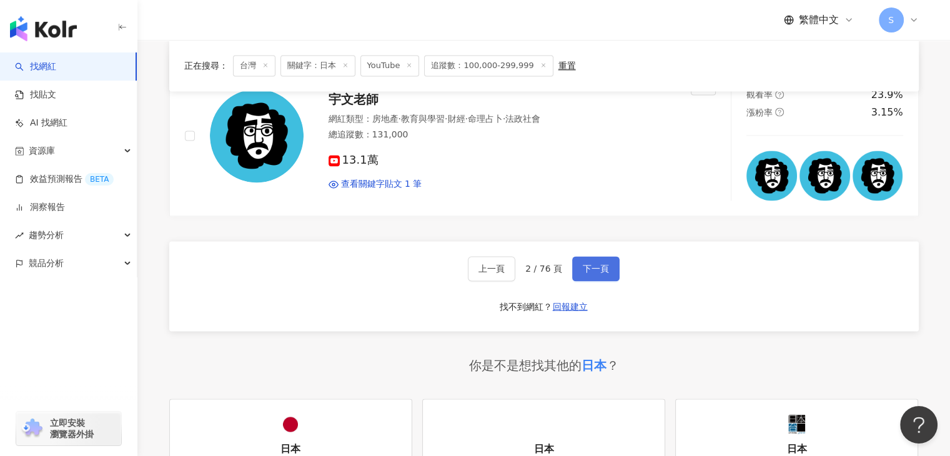
click at [595, 264] on span "下一頁" at bounding box center [596, 269] width 26 height 10
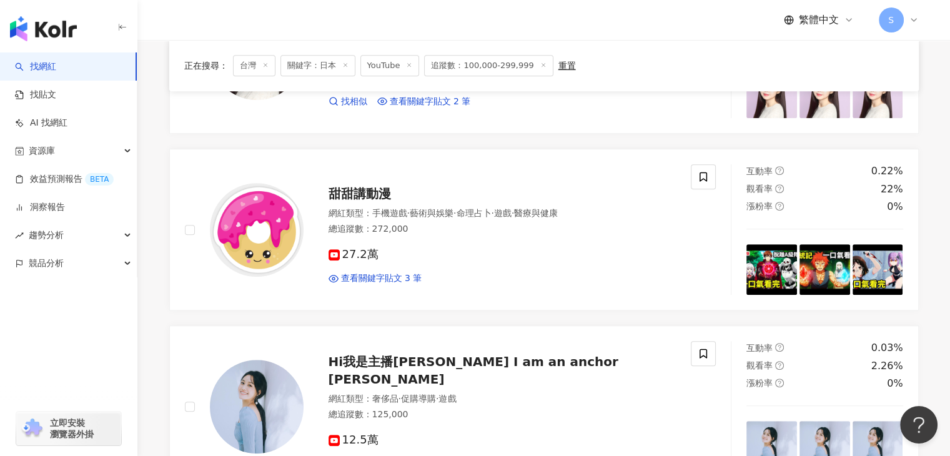
scroll to position [1000, 0]
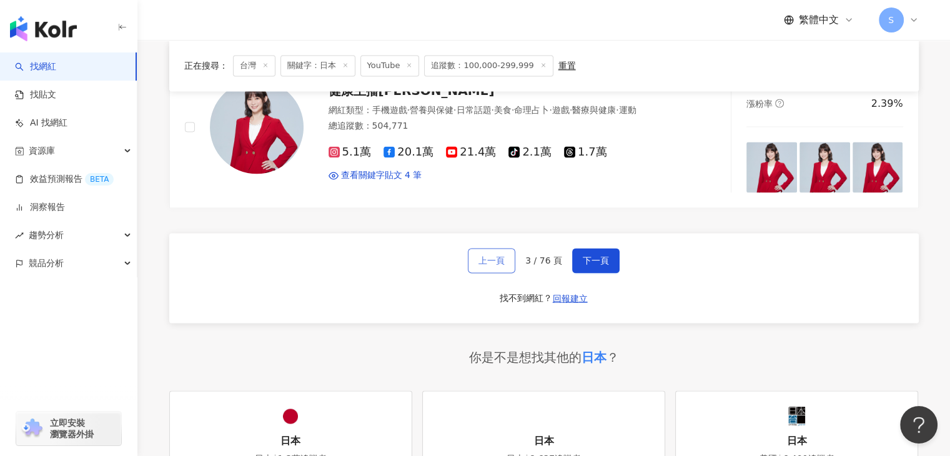
click at [492, 256] on span "上一頁" at bounding box center [492, 261] width 26 height 10
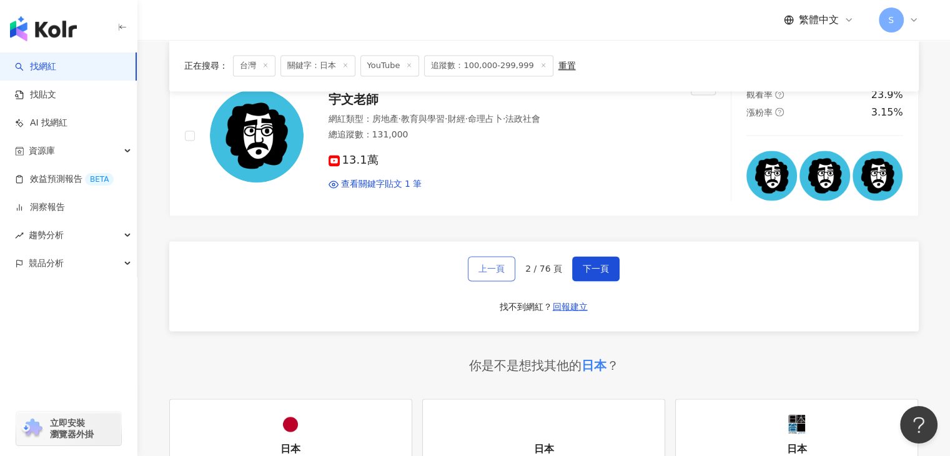
click at [487, 264] on span "上一頁" at bounding box center [492, 269] width 26 height 10
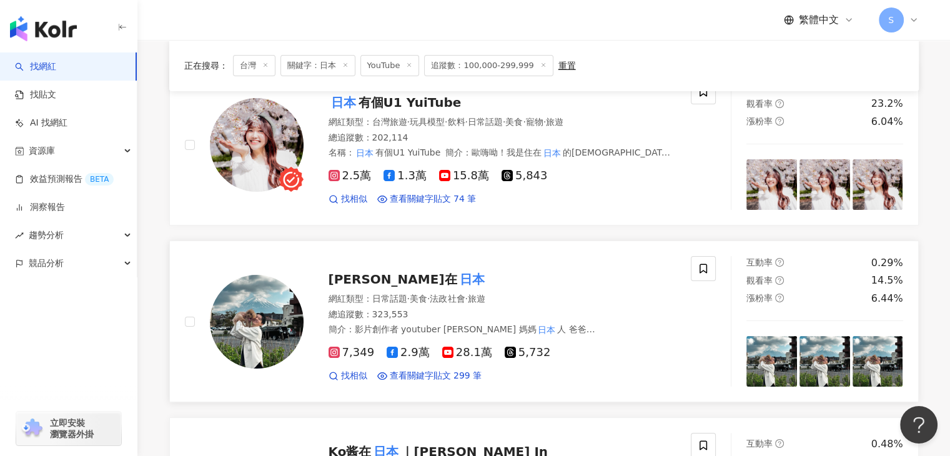
scroll to position [0, 0]
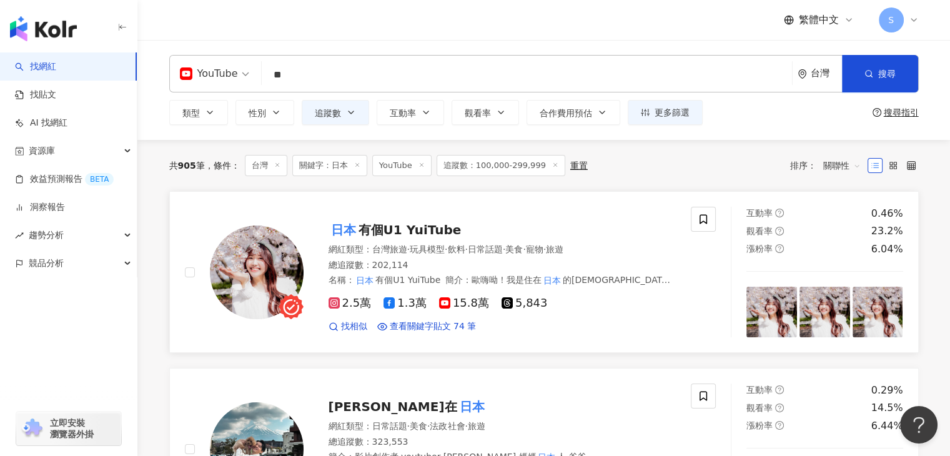
click at [614, 264] on div "總追蹤數 ： 202,114" at bounding box center [503, 265] width 348 height 12
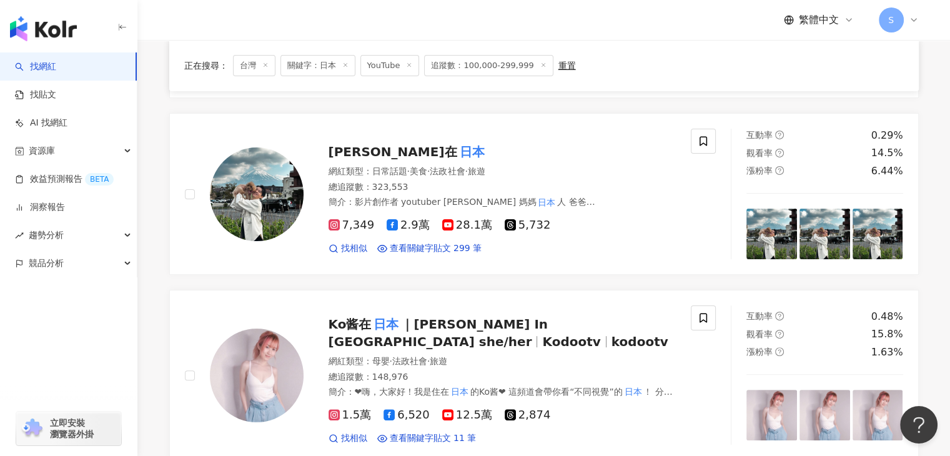
scroll to position [250, 0]
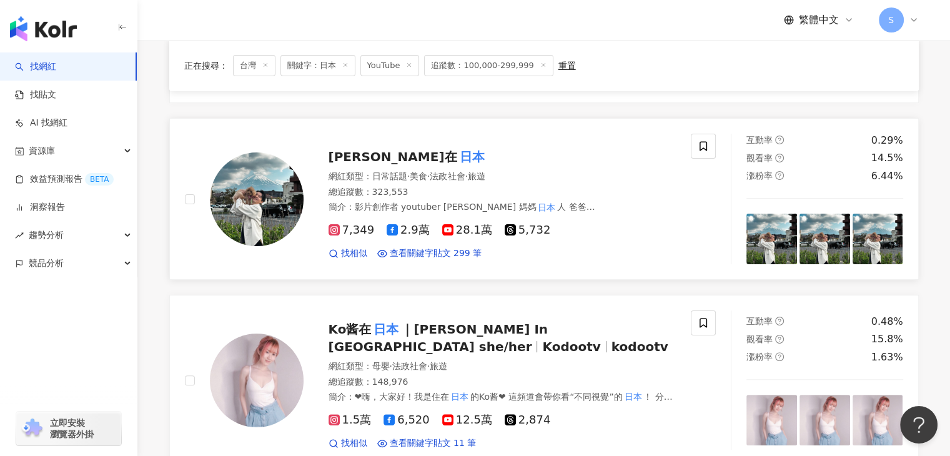
click at [625, 197] on div "總追蹤數 ： 323,553" at bounding box center [503, 192] width 348 height 12
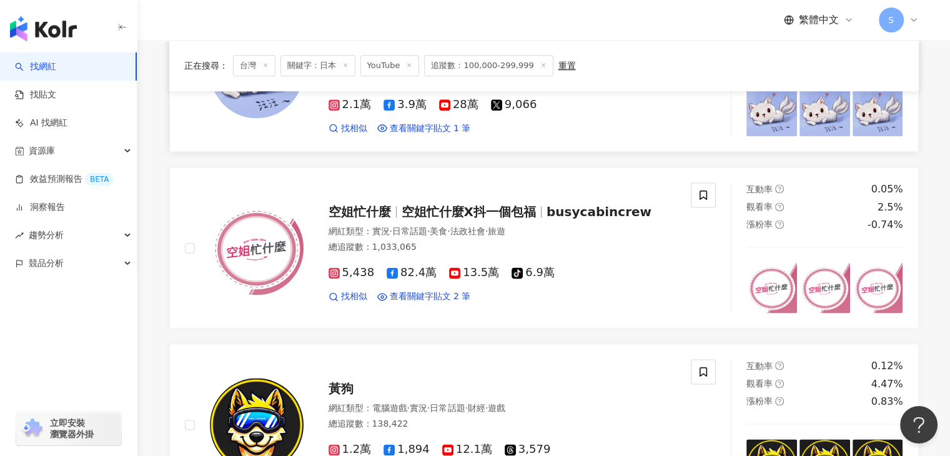
scroll to position [1812, 0]
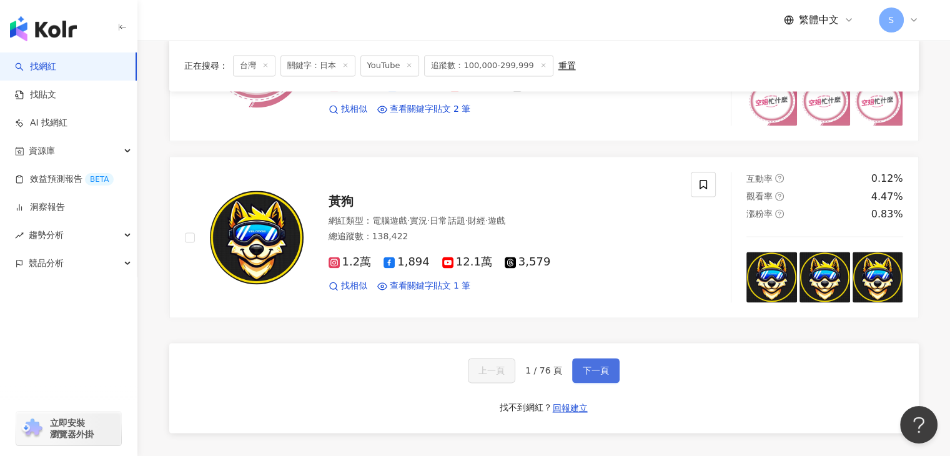
click at [592, 371] on span "下一頁" at bounding box center [596, 371] width 26 height 10
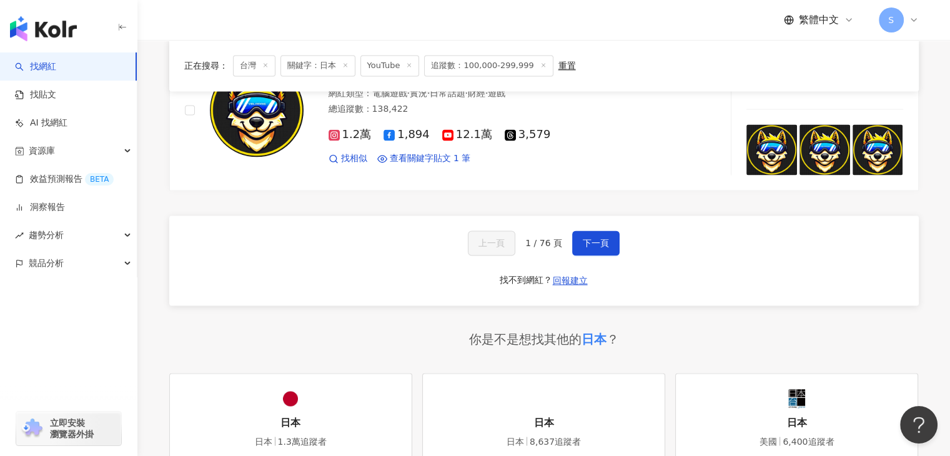
scroll to position [1937, 0]
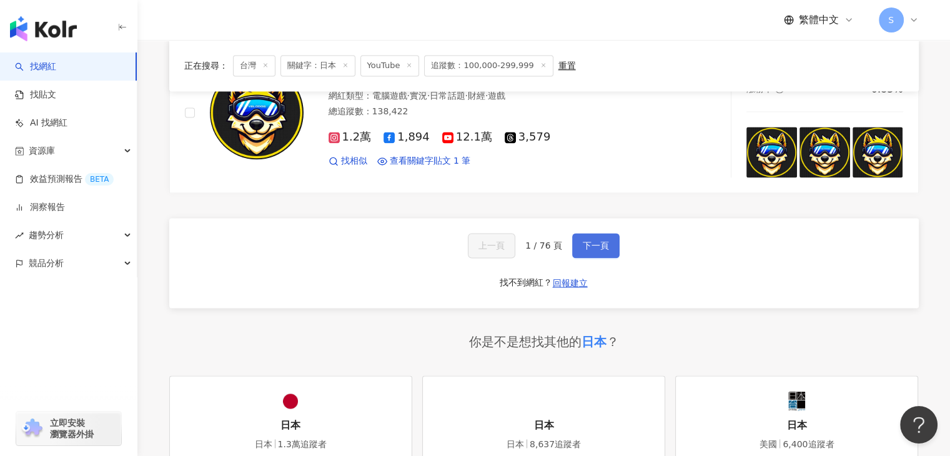
click at [594, 241] on span "下一頁" at bounding box center [596, 246] width 26 height 10
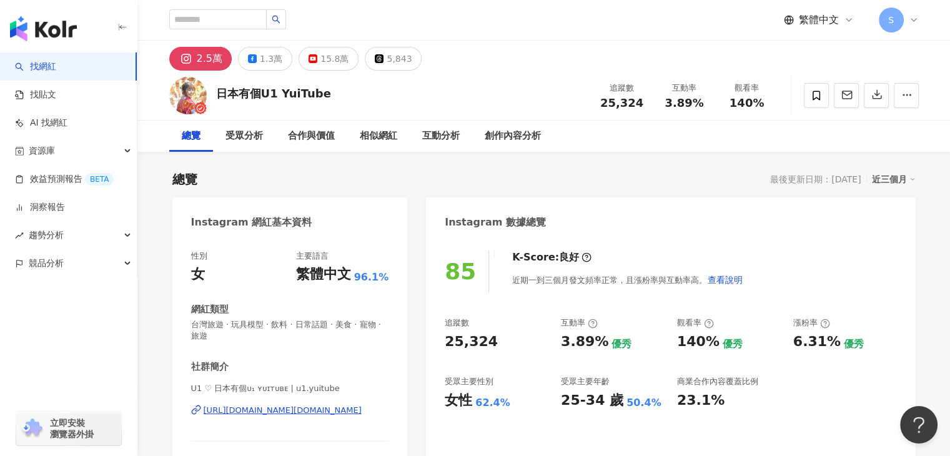
click at [264, 411] on div "[URL][DOMAIN_NAME][DOMAIN_NAME]" at bounding box center [283, 410] width 158 height 11
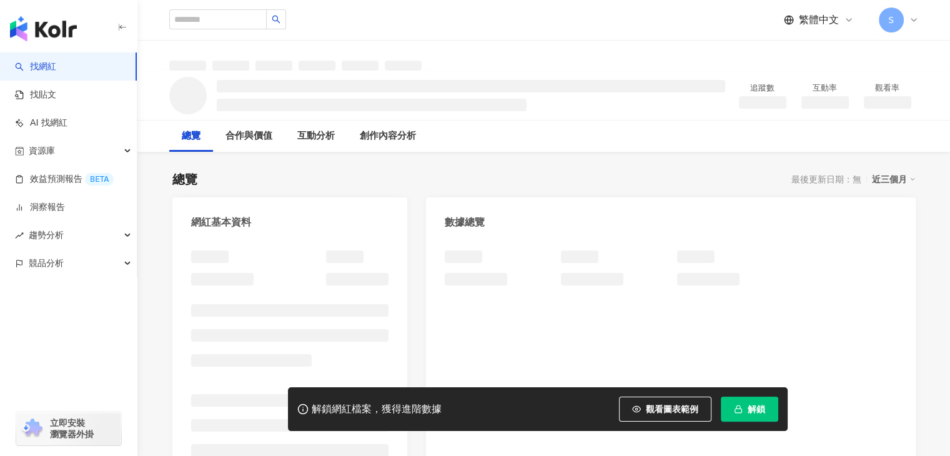
click at [758, 411] on span "解鎖" at bounding box center [756, 409] width 17 height 10
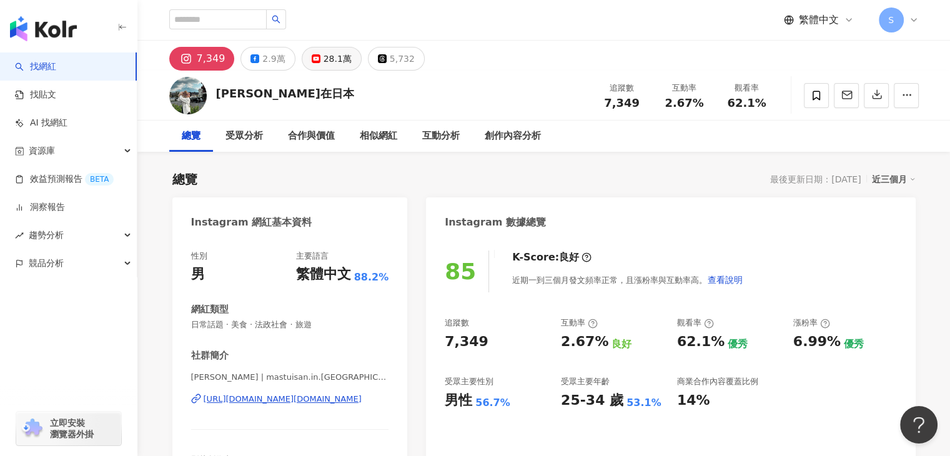
click at [342, 51] on div "28.1萬" at bounding box center [338, 58] width 28 height 17
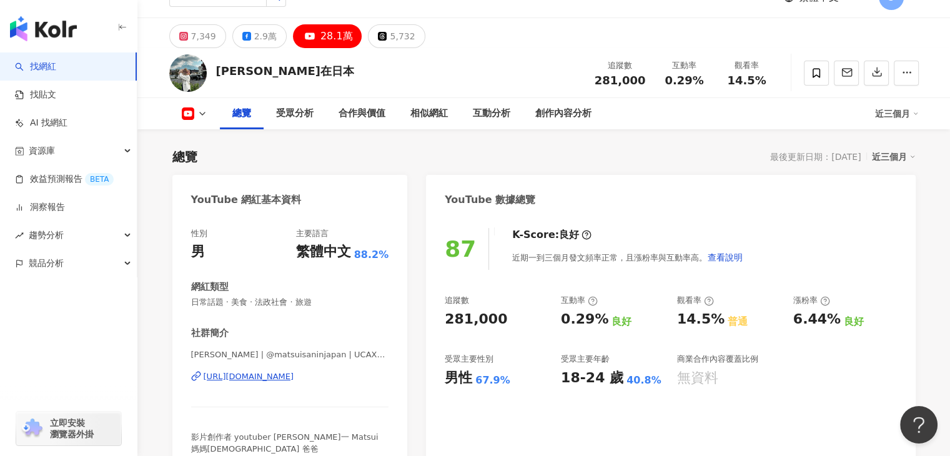
scroll to position [62, 0]
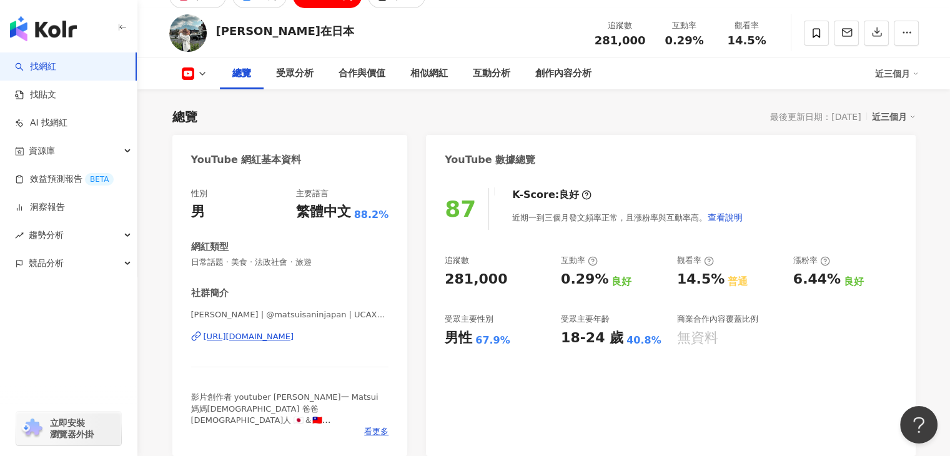
click at [264, 336] on div "https://www.youtube.com/channel/UCAXy1ipiZ3FW2SGfrP83PxQ" at bounding box center [249, 336] width 91 height 11
